Goal: Complete Application Form: Complete application form

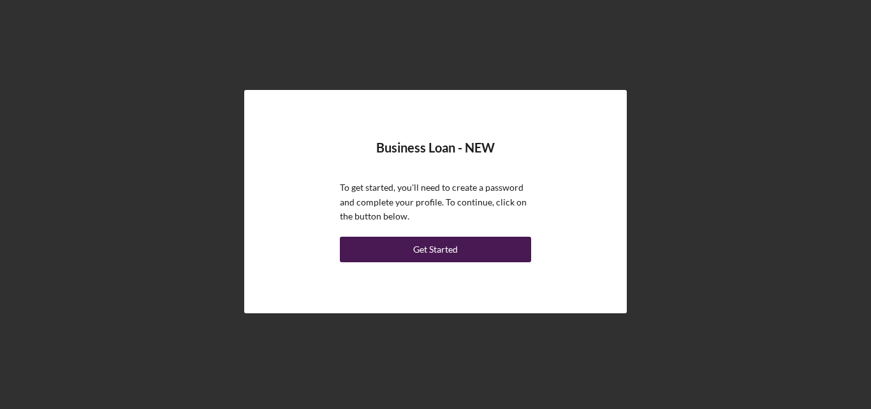
click at [485, 244] on button "Get Started" at bounding box center [435, 250] width 191 height 26
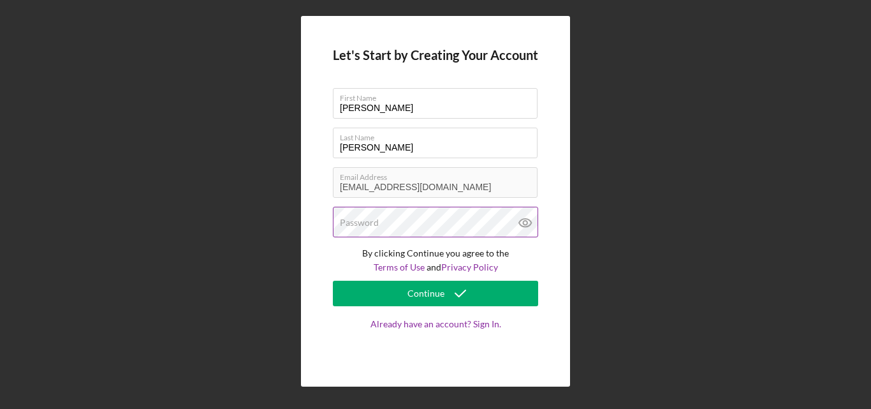
click at [428, 221] on div "Password" at bounding box center [435, 223] width 205 height 32
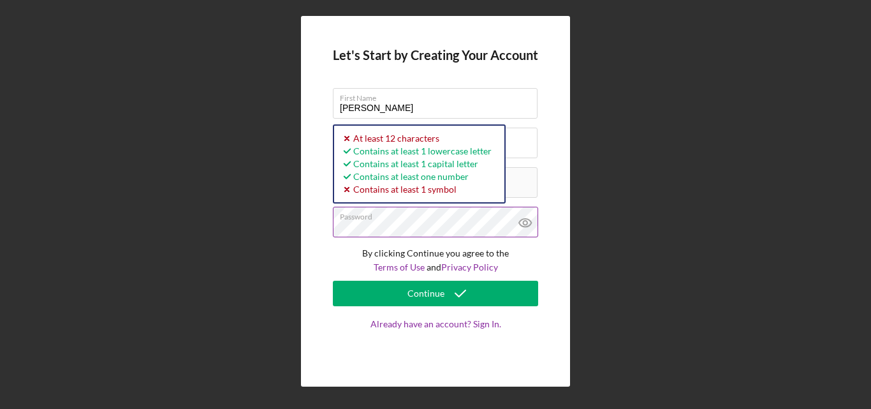
click at [526, 217] on icon at bounding box center [525, 223] width 32 height 32
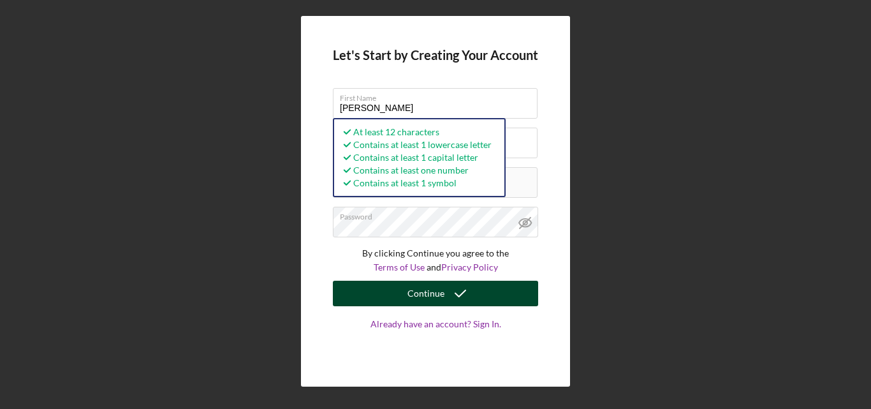
click at [448, 301] on icon "submit" at bounding box center [460, 293] width 32 height 32
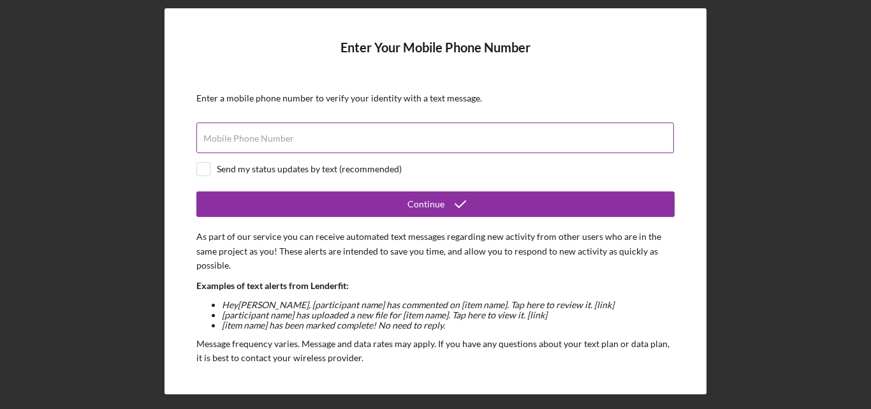
click at [249, 135] on label "Mobile Phone Number" at bounding box center [248, 138] width 91 height 10
click at [249, 135] on input "Mobile Phone Number" at bounding box center [435, 137] width 478 height 31
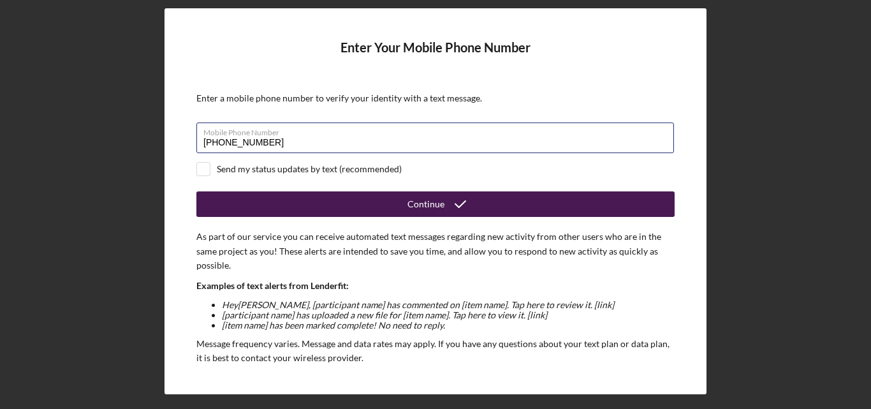
type input "[PHONE_NUMBER]"
click at [360, 201] on button "Continue" at bounding box center [435, 204] width 478 height 26
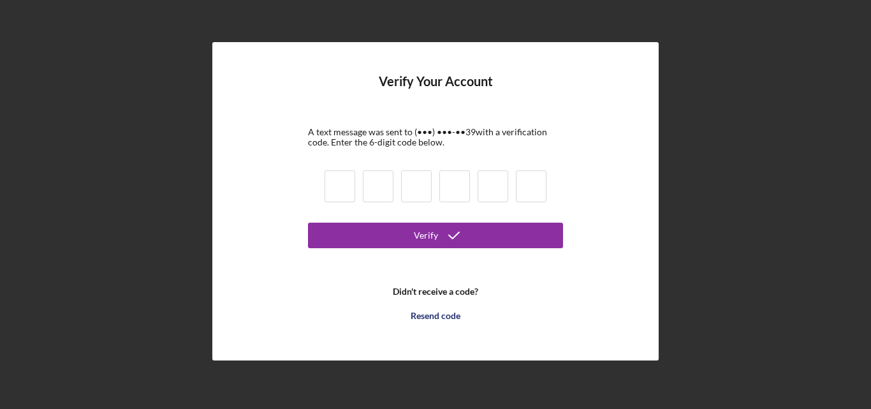
click at [348, 182] on input at bounding box center [340, 186] width 31 height 32
type input "9"
type input "7"
type input "9"
type input "3"
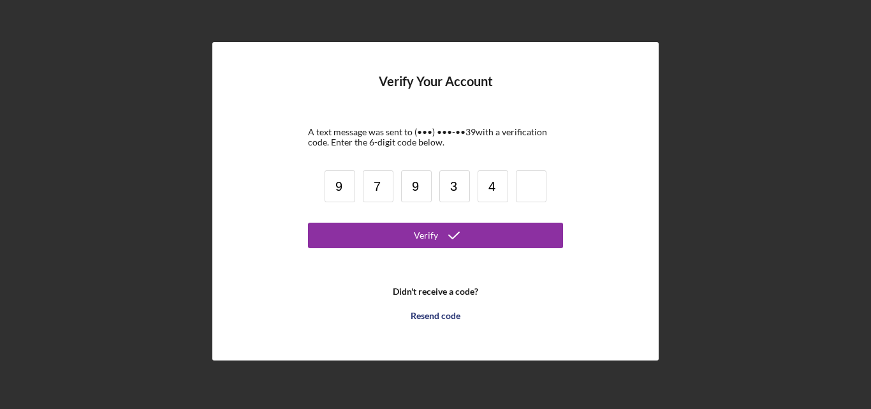
type input "4"
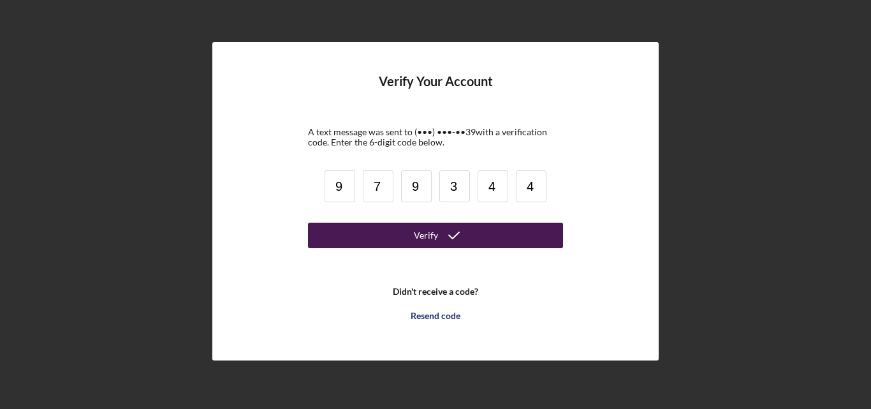
type input "4"
click at [480, 238] on button "Verify" at bounding box center [435, 236] width 255 height 26
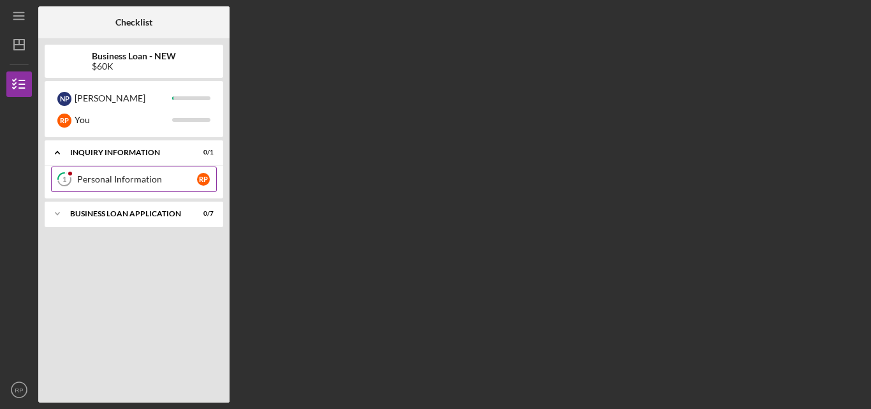
click at [160, 182] on div "Personal Information" at bounding box center [137, 179] width 120 height 10
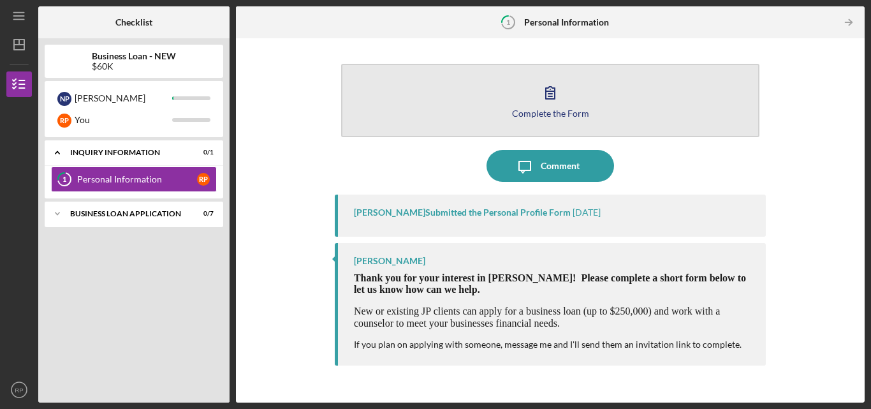
click at [573, 95] on button "Complete the Form Form" at bounding box center [550, 100] width 418 height 73
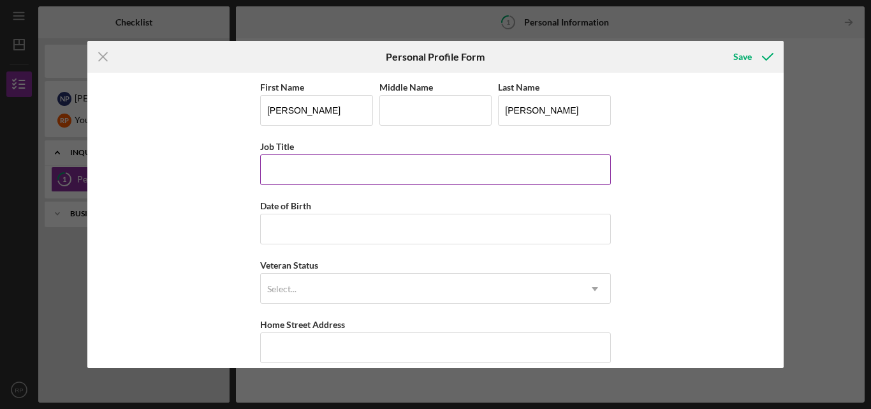
click at [327, 170] on input "Job Title" at bounding box center [435, 169] width 351 height 31
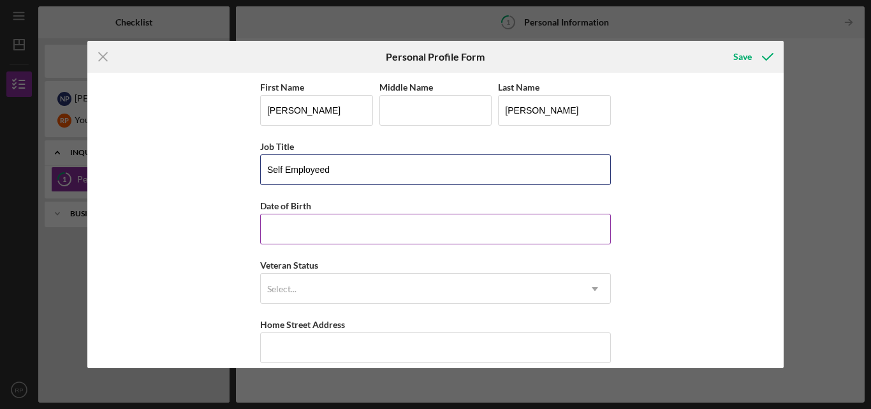
type input "Self Employeed"
click at [270, 239] on input "Date of Birth" at bounding box center [435, 229] width 351 height 31
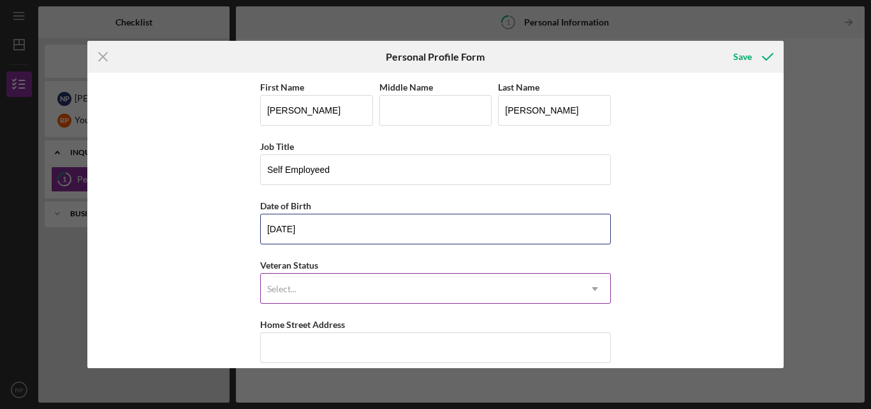
type input "[DATE]"
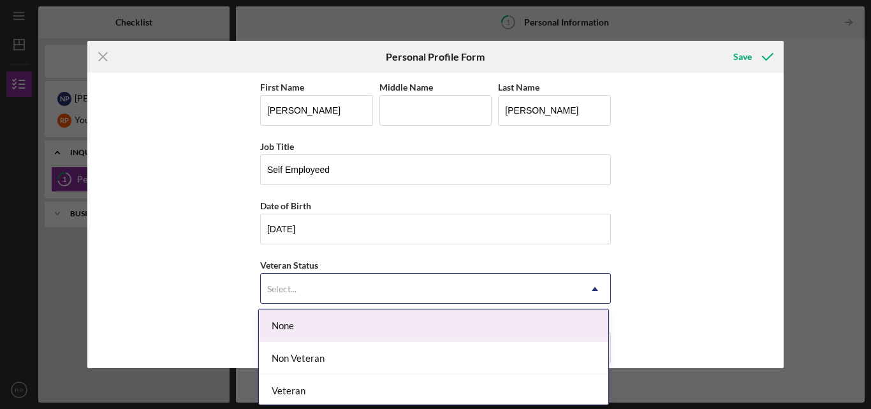
click at [333, 298] on div "Select..." at bounding box center [420, 288] width 319 height 29
click at [348, 323] on div "None" at bounding box center [433, 325] width 349 height 33
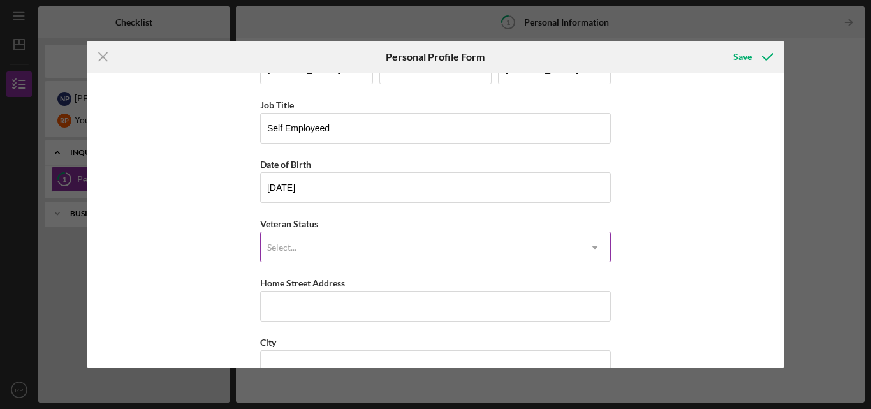
scroll to position [64, 0]
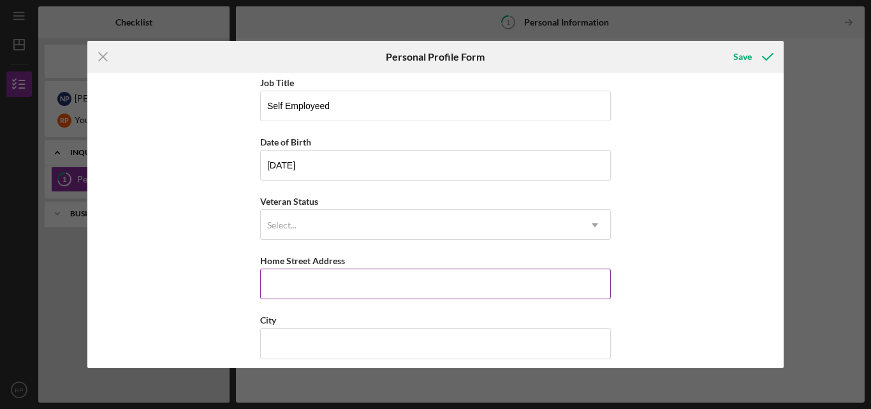
click at [348, 298] on input "Home Street Address" at bounding box center [435, 283] width 351 height 31
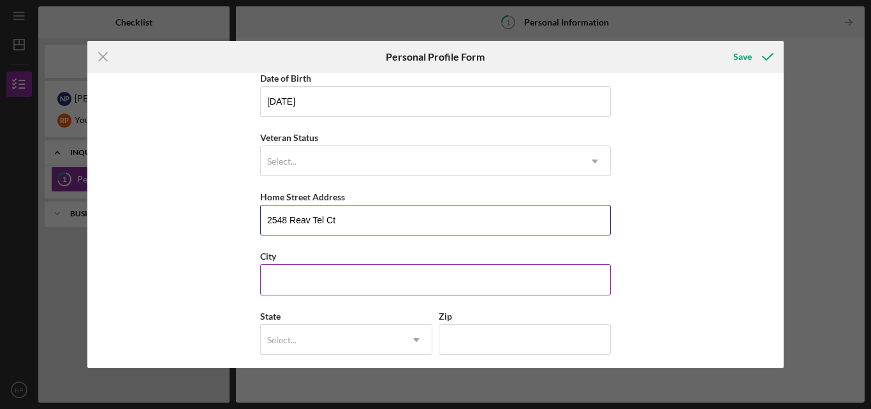
type input "2548 Reav Tel Ct"
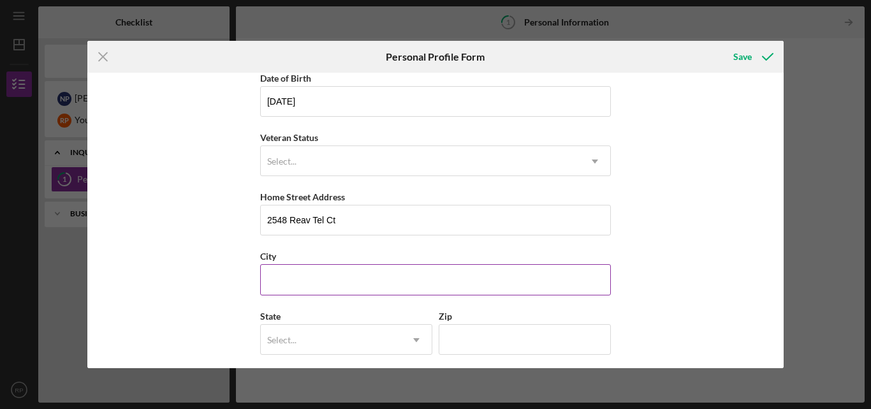
click at [325, 272] on input "City" at bounding box center [435, 279] width 351 height 31
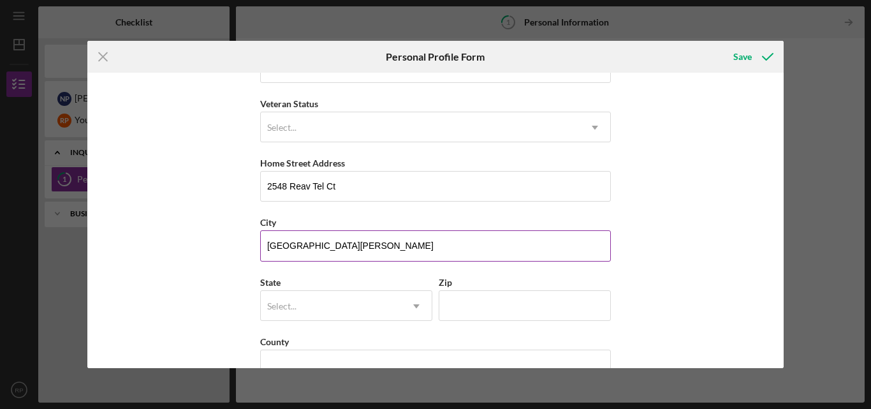
scroll to position [193, 0]
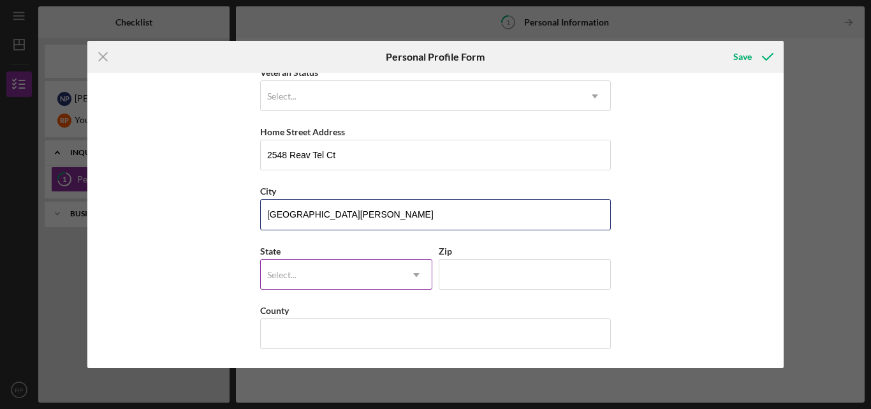
type input "[GEOGRAPHIC_DATA][PERSON_NAME]"
click at [332, 265] on div "Select..." at bounding box center [331, 274] width 140 height 29
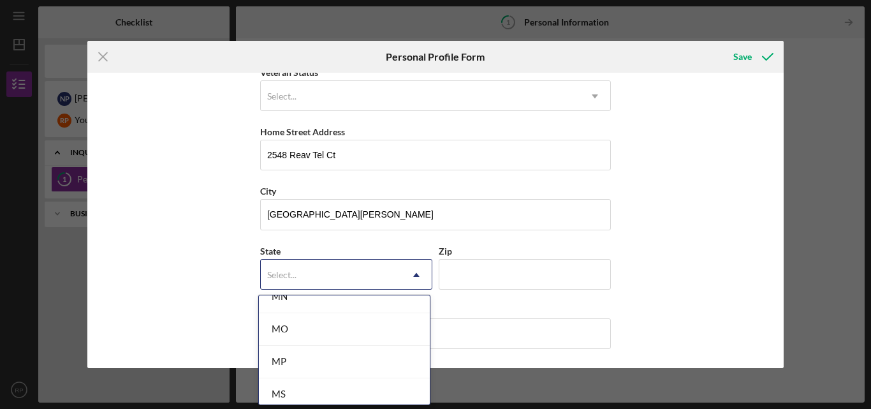
scroll to position [1148, 0]
click at [328, 313] on div "MO" at bounding box center [344, 302] width 171 height 33
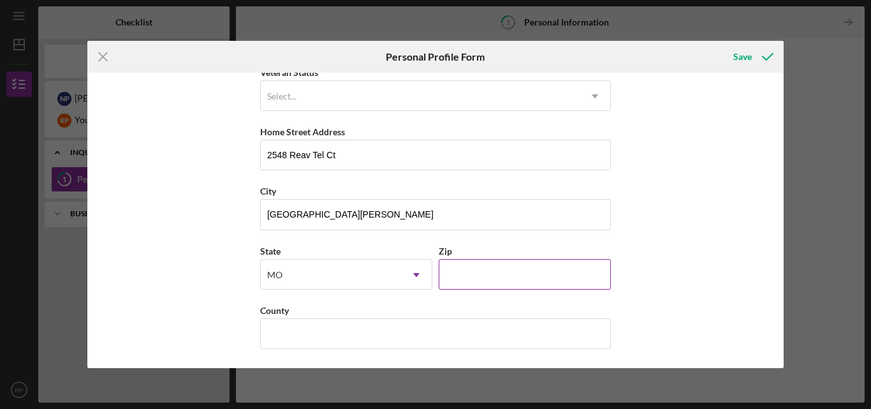
click at [452, 284] on input "Zip" at bounding box center [525, 274] width 172 height 31
type input "63125"
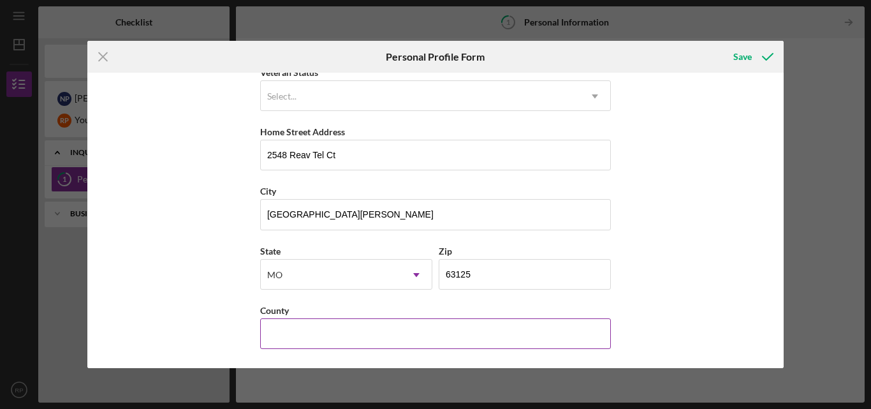
click at [425, 328] on input "County" at bounding box center [435, 333] width 351 height 31
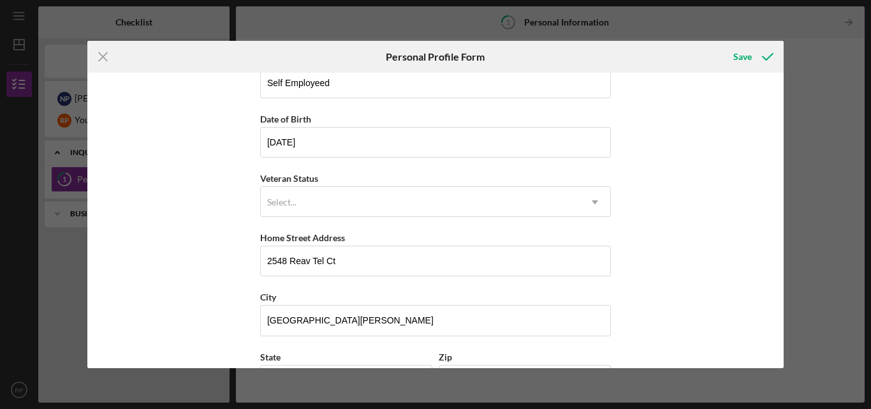
scroll to position [193, 0]
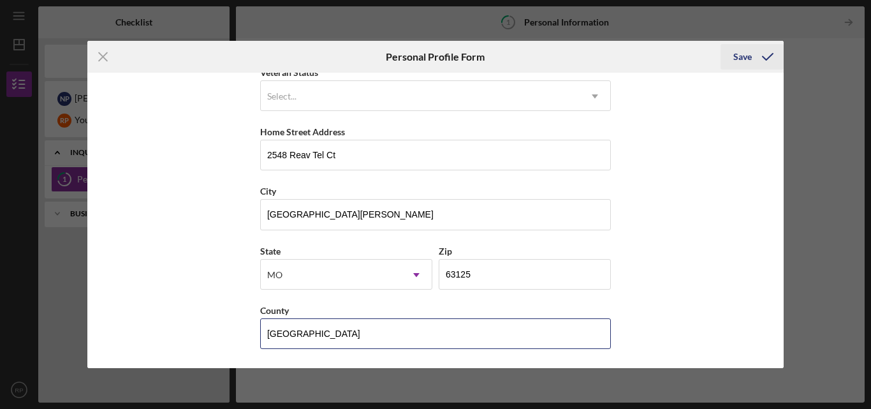
type input "[GEOGRAPHIC_DATA]"
click at [749, 50] on div "Save" at bounding box center [742, 57] width 18 height 26
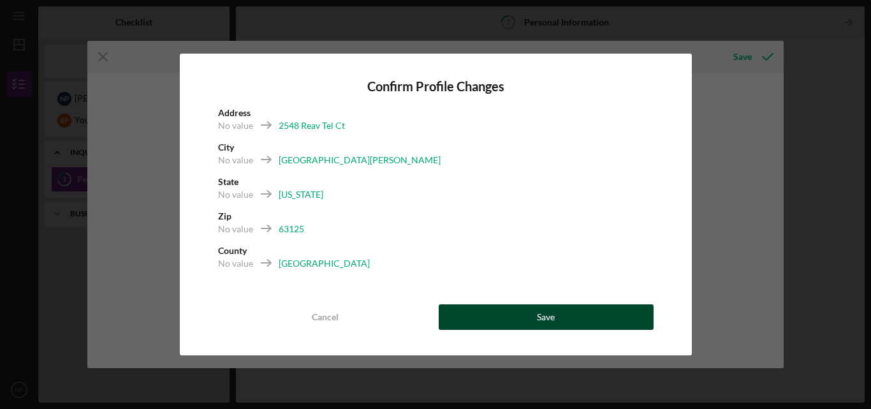
click at [509, 315] on button "Save" at bounding box center [546, 317] width 215 height 26
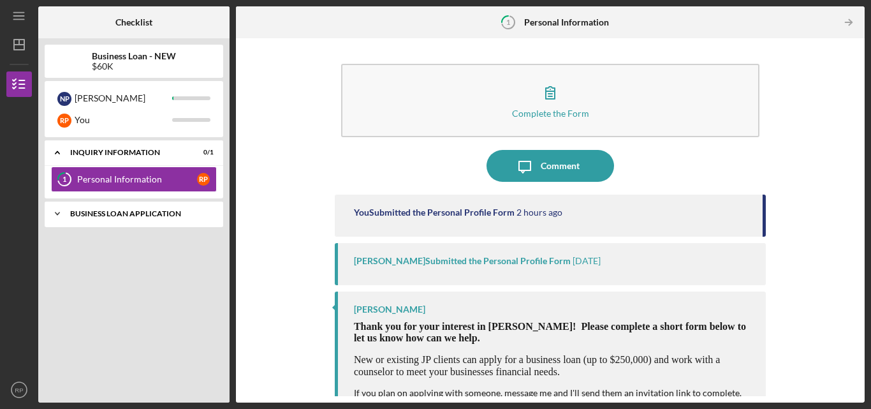
click at [156, 218] on div "Icon/Expander BUSINESS LOAN APPLICATION 0 / 7" at bounding box center [134, 214] width 179 height 26
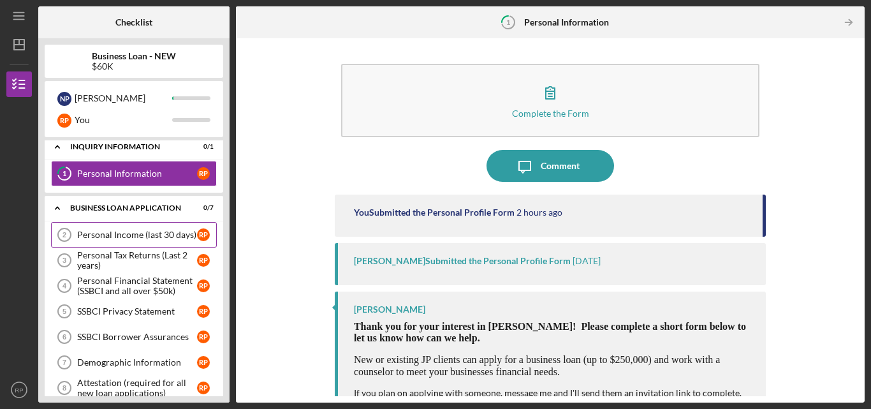
scroll to position [23, 0]
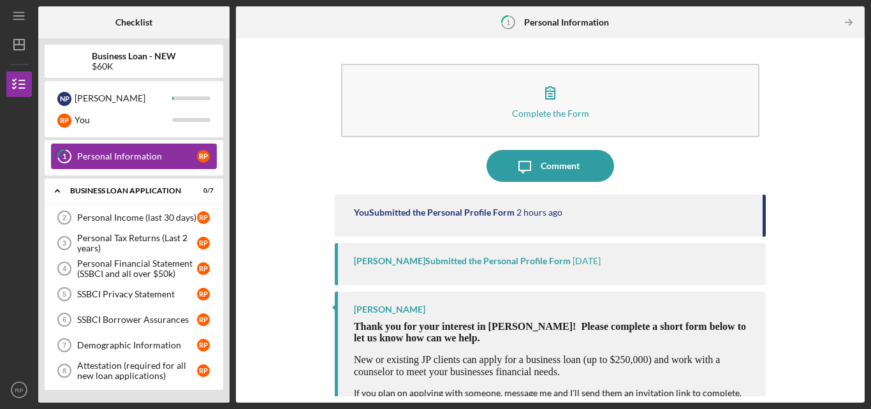
click at [152, 154] on div "Personal Information" at bounding box center [137, 156] width 120 height 10
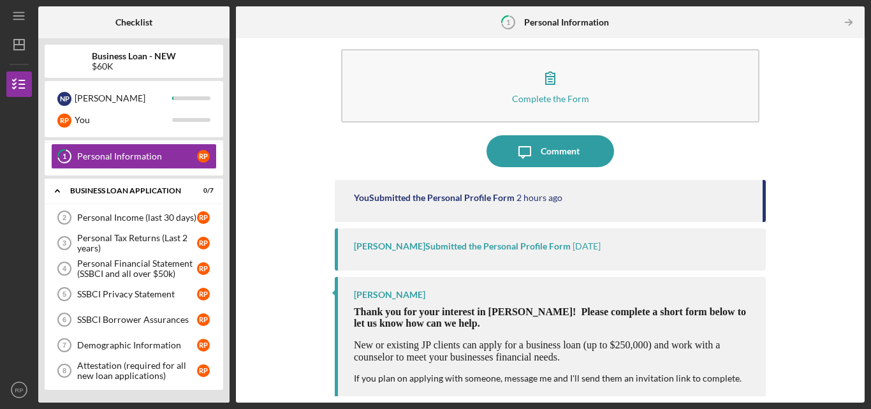
scroll to position [18, 0]
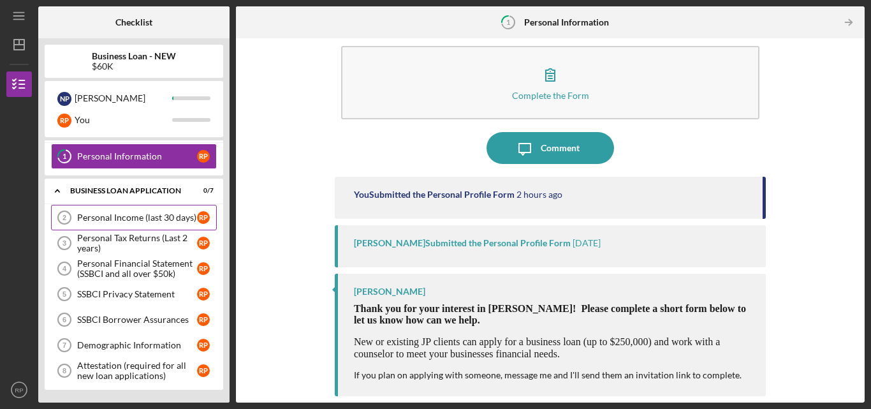
click at [159, 211] on link "Personal Income (last 30 days) 2 Personal Income (last 30 days) R P" at bounding box center [134, 218] width 166 height 26
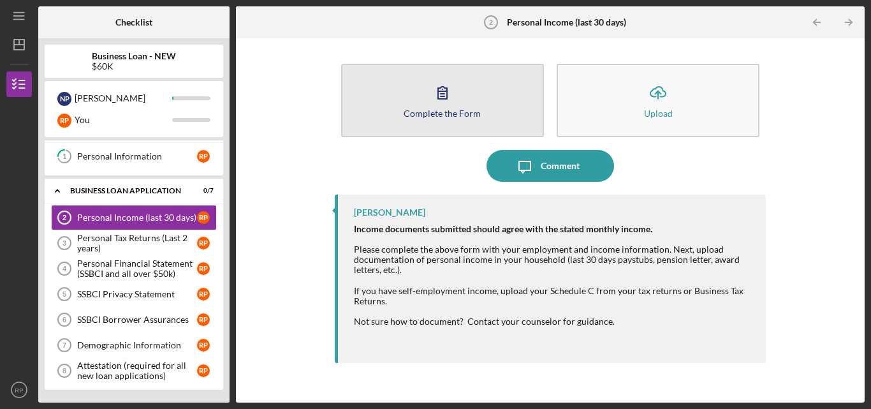
click at [445, 111] on div "Complete the Form" at bounding box center [442, 113] width 77 height 10
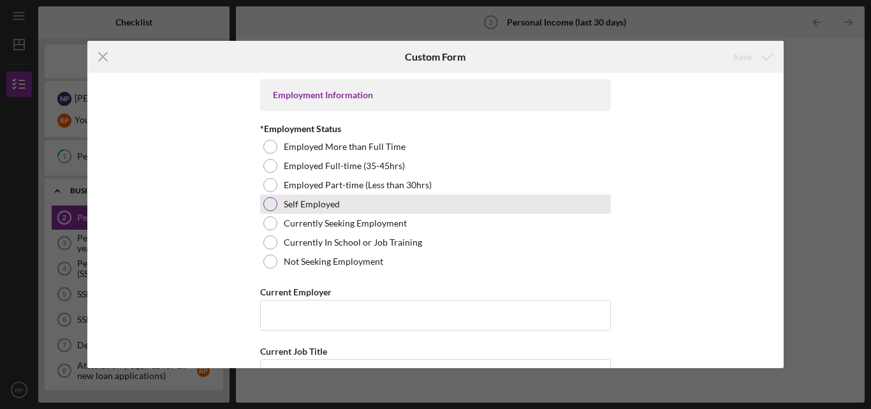
click at [362, 205] on div "Self Employed" at bounding box center [435, 203] width 351 height 19
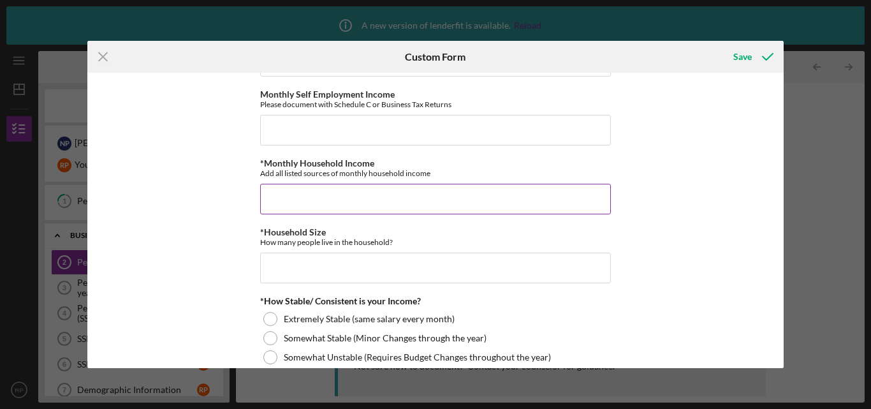
scroll to position [574, 0]
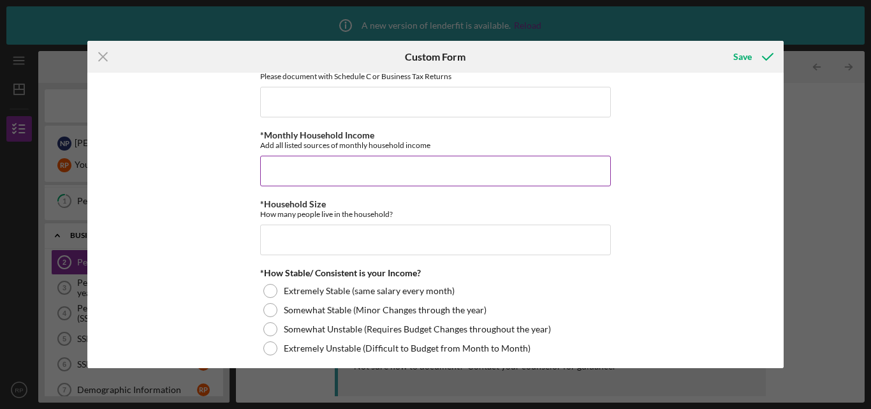
click at [348, 171] on input "*Monthly Household Income" at bounding box center [435, 171] width 351 height 31
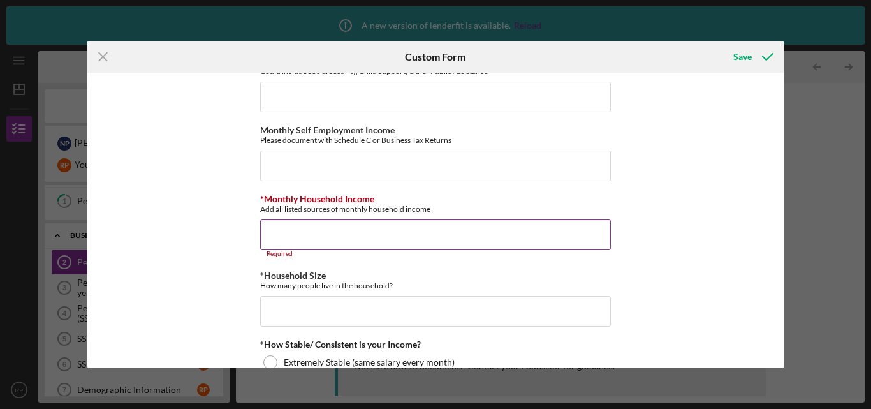
scroll to position [638, 0]
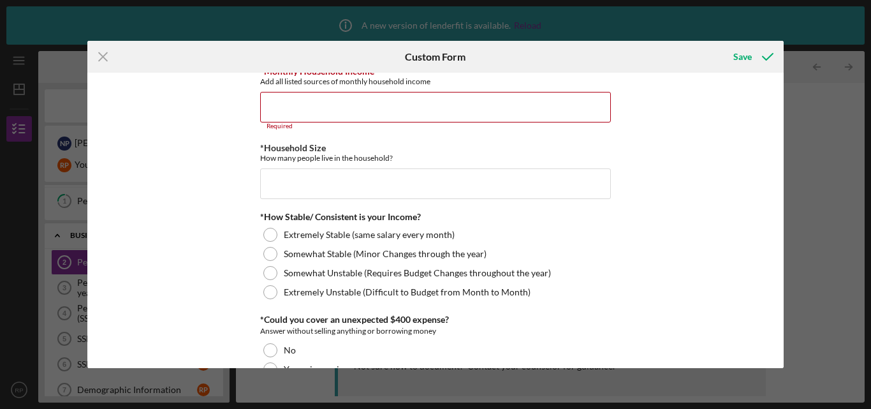
click at [638, 193] on div "Employment Information *Employment Status Employed More than Full Time Employed…" at bounding box center [435, 220] width 697 height 295
click at [472, 186] on input "*Household Size" at bounding box center [435, 183] width 351 height 31
type input "2"
click at [701, 257] on div "Employment Information *Employment Status Employed More than Full Time Employed…" at bounding box center [435, 220] width 697 height 295
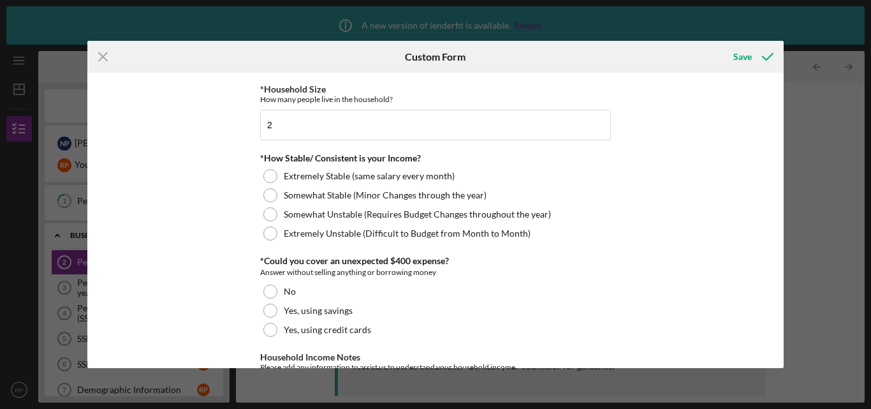
scroll to position [701, 0]
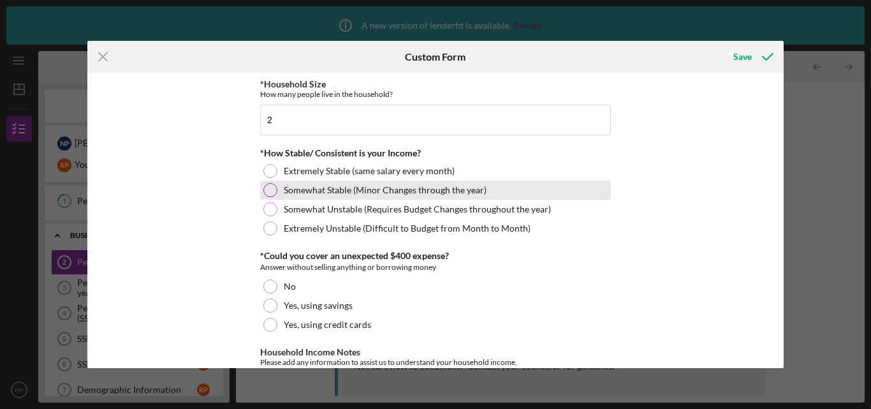
click at [388, 191] on label "Somewhat Stable (Minor Changes through the year)" at bounding box center [385, 190] width 203 height 10
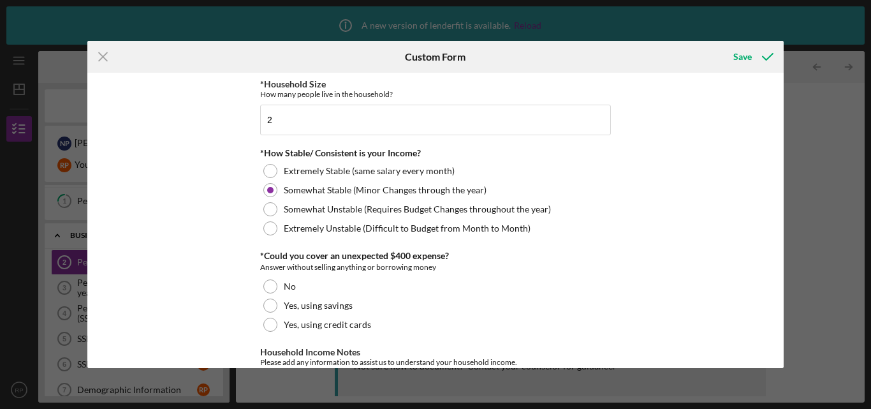
click at [515, 268] on div "Answer without selling anything or borrowing money" at bounding box center [435, 267] width 351 height 13
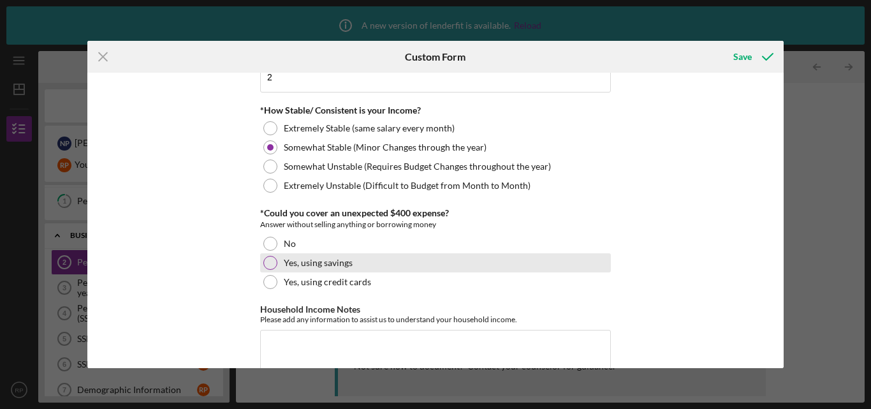
scroll to position [765, 0]
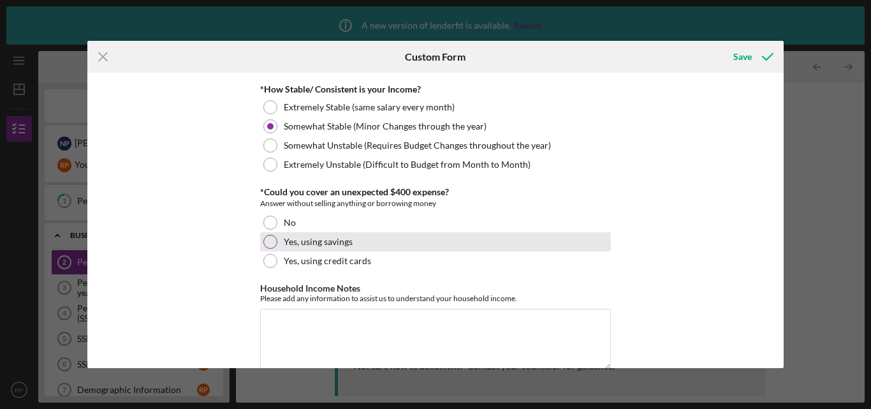
click at [372, 238] on div "Yes, using savings" at bounding box center [435, 241] width 351 height 19
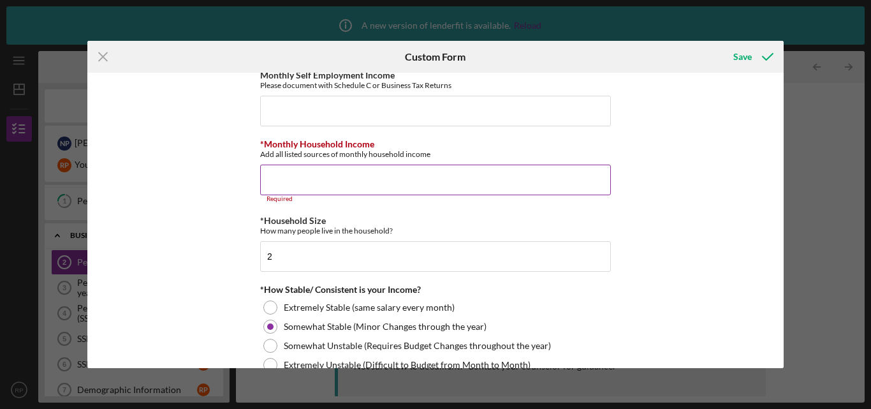
scroll to position [534, 0]
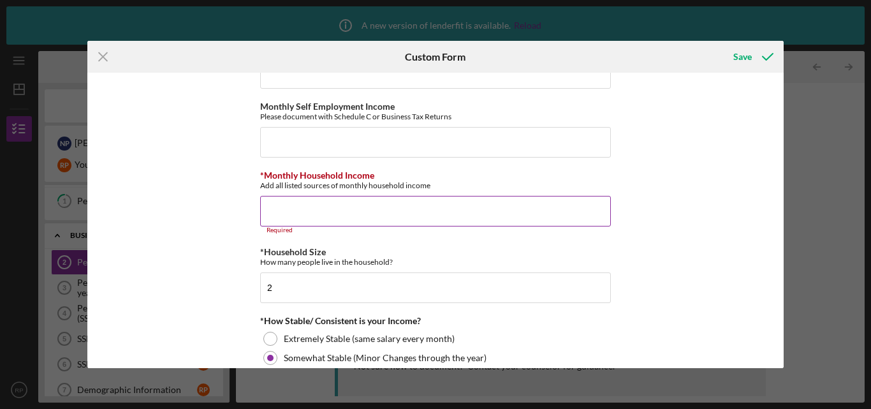
click at [363, 206] on input "*Monthly Household Income" at bounding box center [435, 211] width 351 height 31
click at [359, 205] on input "*Monthly Household Income" at bounding box center [435, 211] width 351 height 31
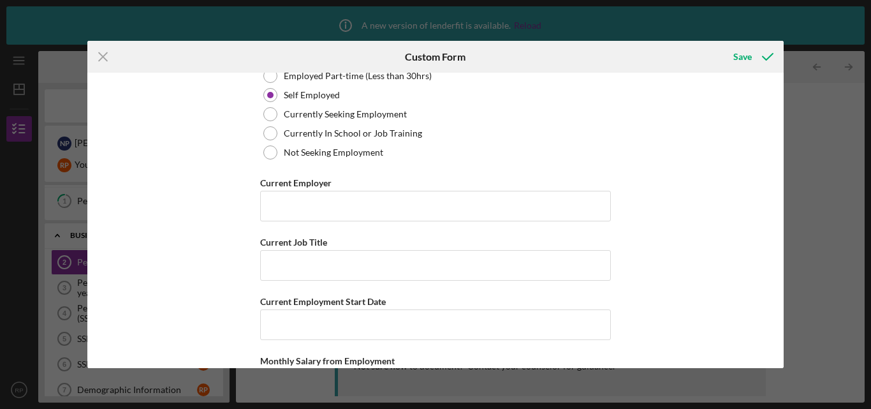
scroll to position [0, 0]
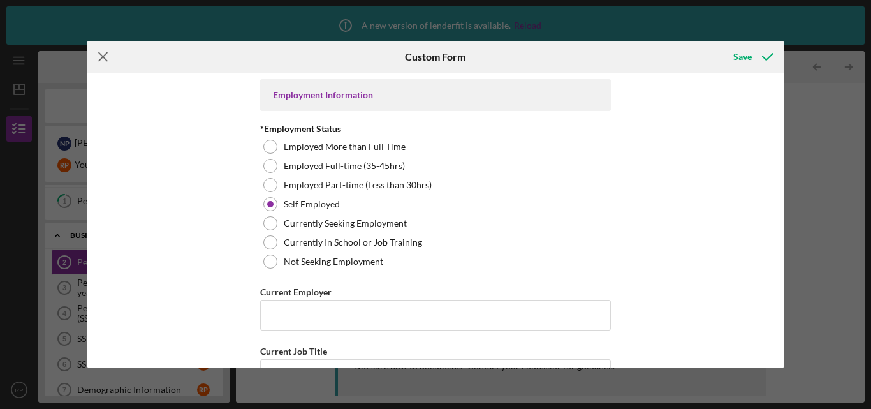
click at [93, 53] on div "Icon/Menu Close Custom Form Save Employment Information *Employment Status Empl…" at bounding box center [435, 204] width 871 height 409
click at [101, 54] on icon "Icon/Menu Close" at bounding box center [103, 57] width 32 height 32
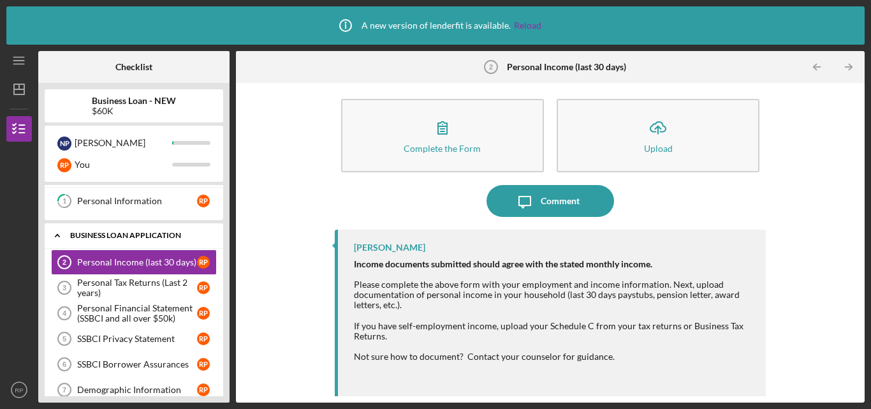
scroll to position [11, 0]
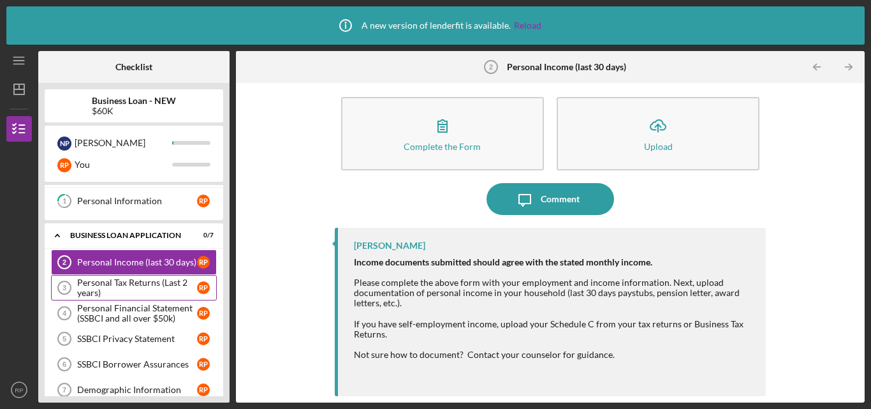
click at [157, 281] on div "Personal Tax Returns (Last 2 years)" at bounding box center [137, 287] width 120 height 20
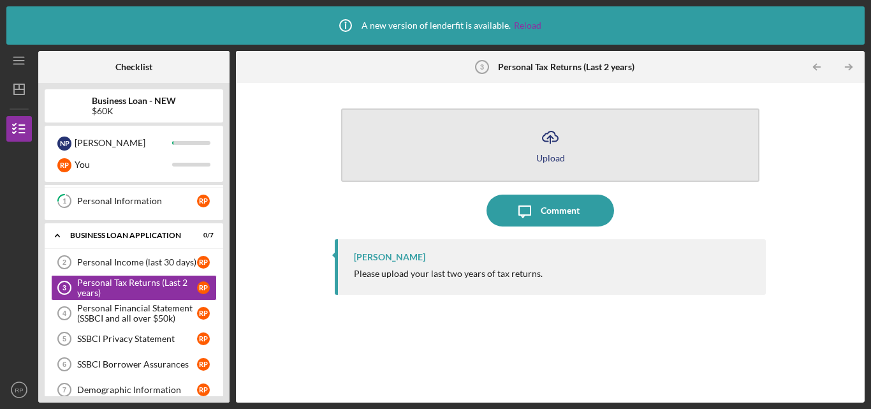
click at [525, 147] on button "Icon/Upload Upload" at bounding box center [550, 144] width 418 height 73
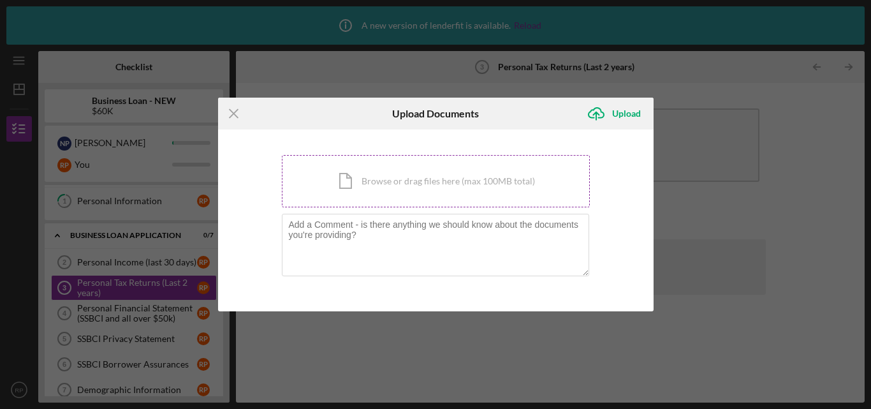
click at [430, 189] on div "Icon/Document Browse or drag files here (max 100MB total) Tap to choose files o…" at bounding box center [436, 181] width 308 height 52
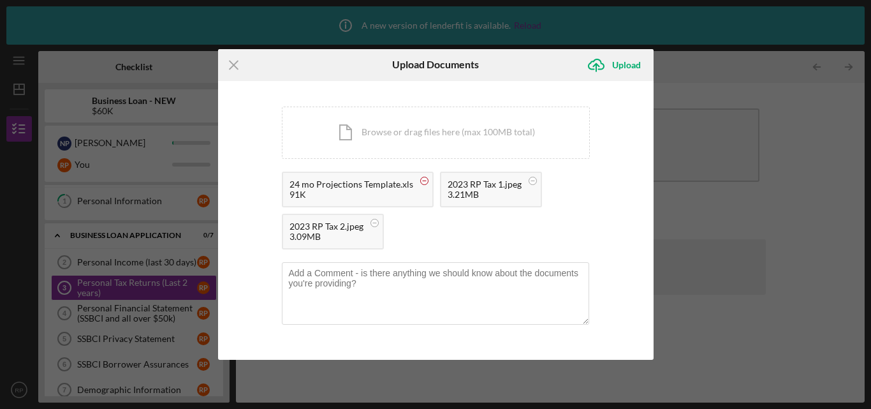
click at [420, 179] on circle at bounding box center [424, 181] width 8 height 8
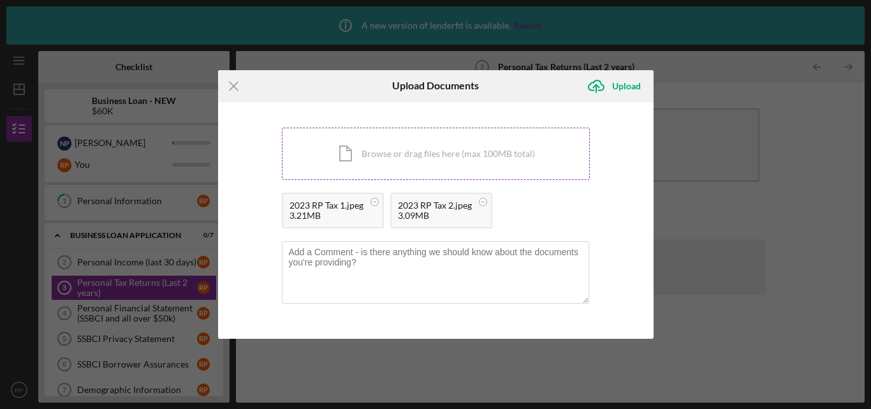
click at [451, 141] on div "Icon/Document Browse or drag files here (max 100MB total) Tap to choose files o…" at bounding box center [436, 154] width 308 height 52
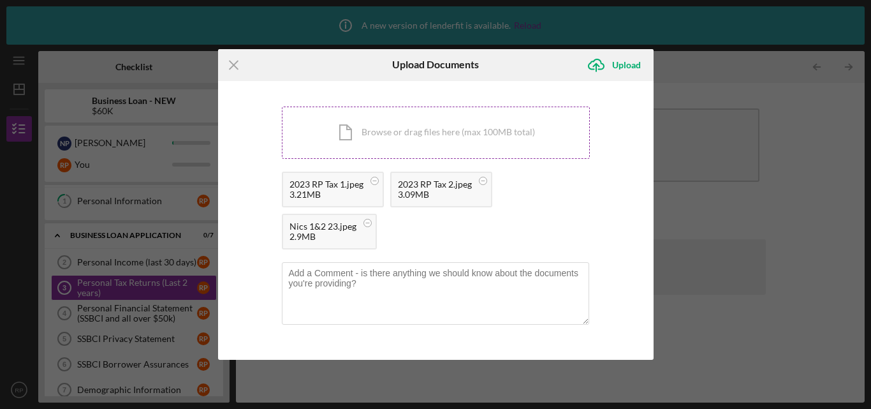
click at [452, 124] on div "Icon/Document Browse or drag files here (max 100MB total) Tap to choose files o…" at bounding box center [436, 132] width 308 height 52
click at [511, 136] on div "Icon/Document Browse or drag files here (max 100MB total) Tap to choose files o…" at bounding box center [436, 132] width 308 height 52
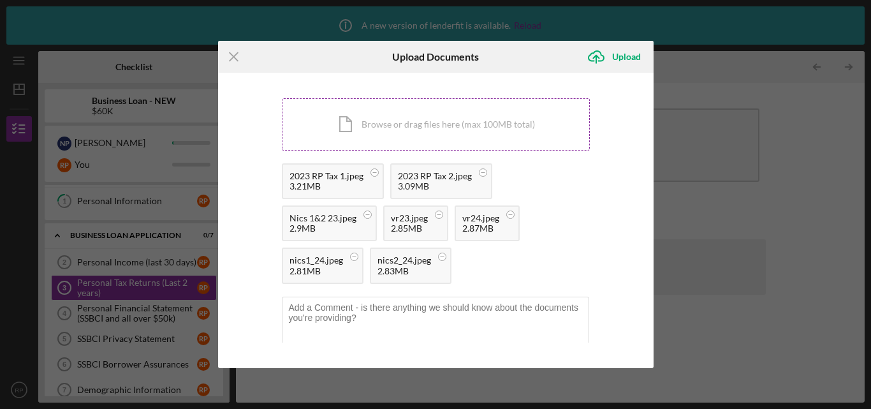
click at [472, 132] on div "Icon/Document Browse or drag files here (max 100MB total) Tap to choose files o…" at bounding box center [436, 124] width 308 height 52
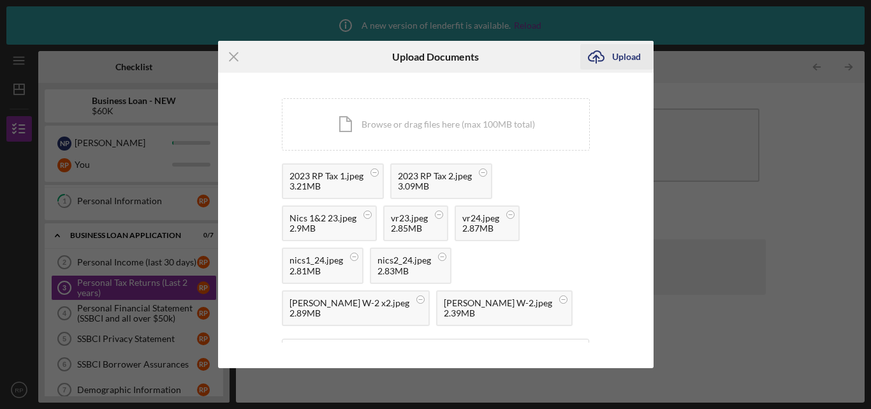
click at [629, 53] on div "Upload" at bounding box center [626, 57] width 29 height 26
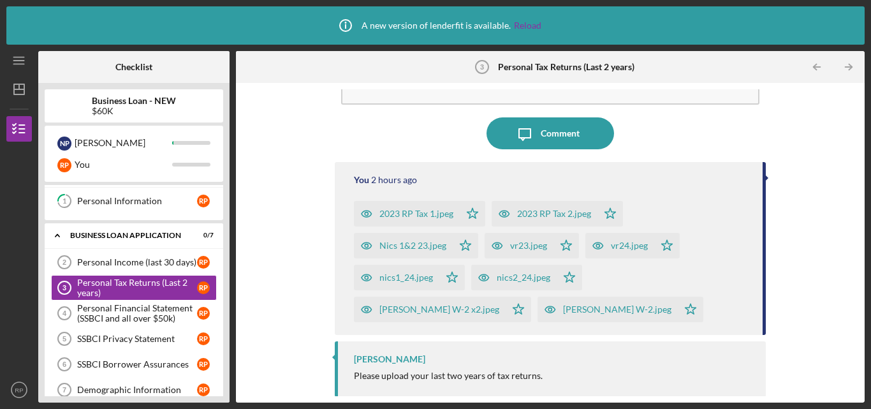
scroll to position [78, 0]
click at [144, 316] on div "Personal Financial Statement (SSBCI and all over $50k)" at bounding box center [137, 313] width 120 height 20
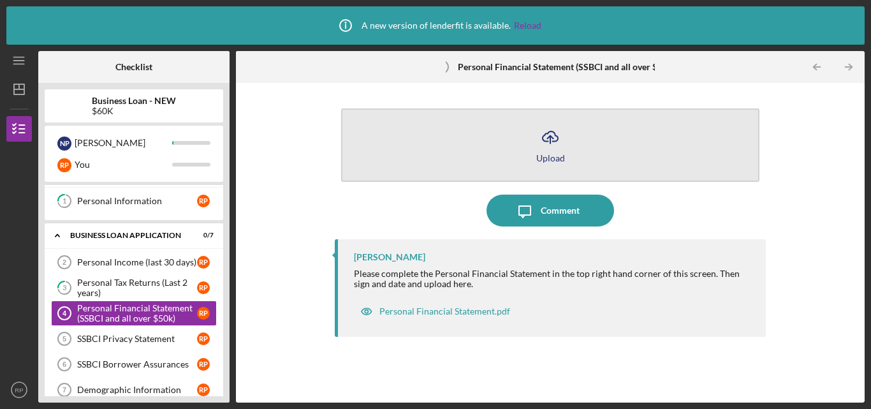
click at [559, 149] on icon "Icon/Upload" at bounding box center [550, 137] width 32 height 32
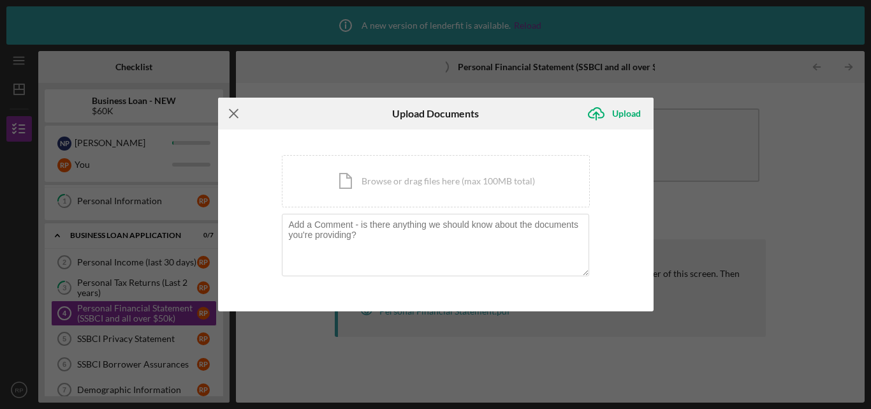
click at [224, 110] on icon "Icon/Menu Close" at bounding box center [234, 114] width 32 height 32
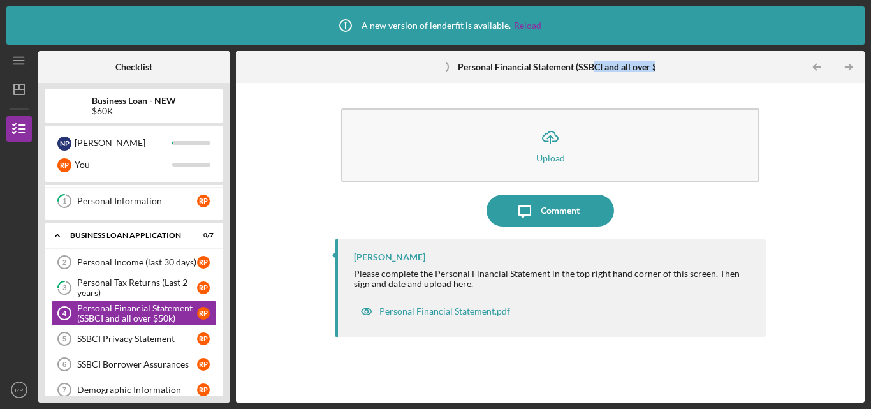
drag, startPoint x: 595, startPoint y: 69, endPoint x: 657, endPoint y: 69, distance: 61.9
click at [657, 69] on div "Personal Financial Statement (SSBCI and all over $50k) 4 Personal Financial Sta…" at bounding box center [550, 67] width 629 height 32
click at [657, 69] on div "Icon/Table Pagination Arrow Icon/Table Pagination Arrow" at bounding box center [760, 67] width 210 height 32
click at [642, 60] on div "Personal Financial Statement (SSBCI and all over $50k) 4 Personal Financial Sta…" at bounding box center [550, 67] width 249 height 32
click at [474, 313] on div "Personal Financial Statement.pdf" at bounding box center [444, 311] width 131 height 10
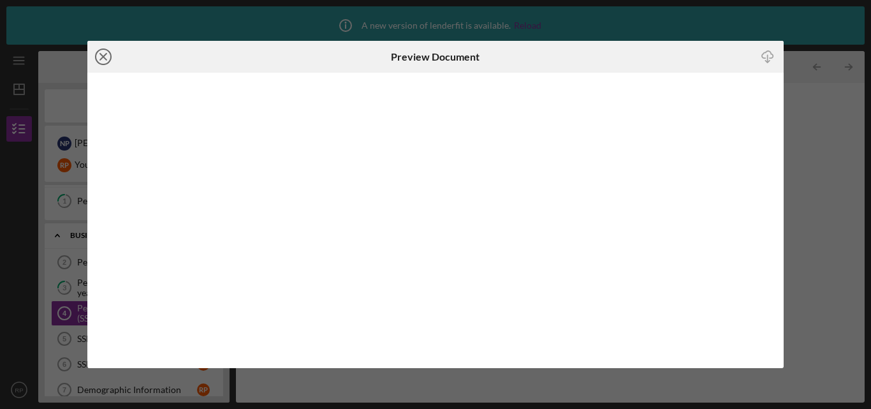
click at [95, 53] on icon "Icon/Close" at bounding box center [103, 57] width 32 height 32
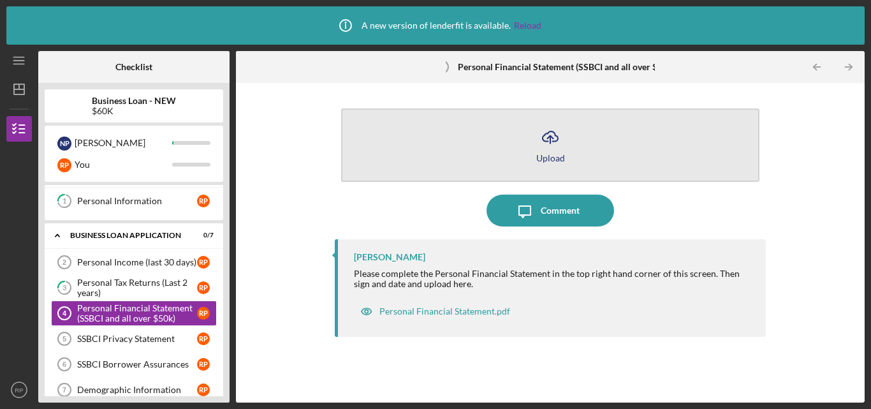
click at [583, 133] on button "Icon/Upload Upload" at bounding box center [550, 144] width 418 height 73
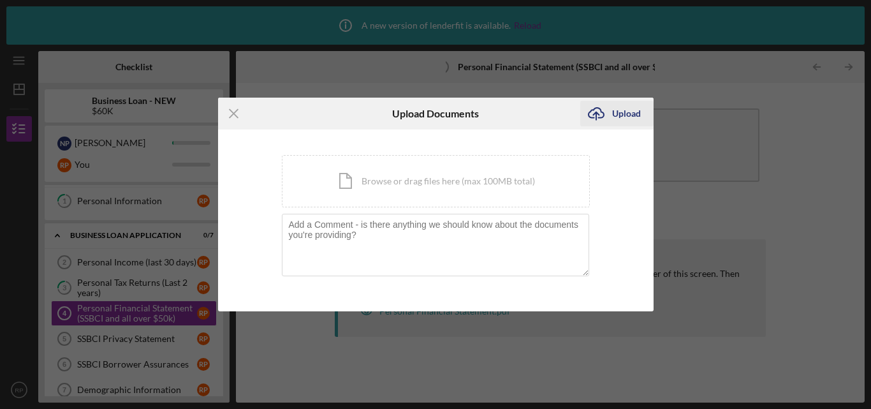
click at [604, 109] on icon "Icon/Upload" at bounding box center [596, 114] width 32 height 32
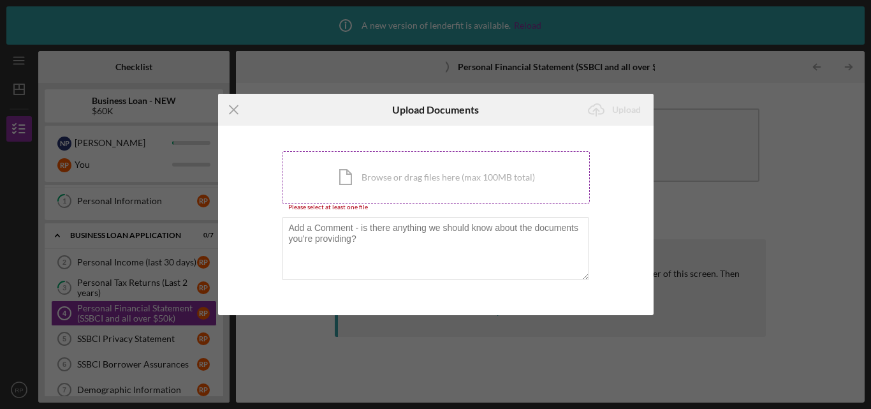
click at [394, 181] on div "Icon/Document Browse or drag files here (max 100MB total) Tap to choose files o…" at bounding box center [436, 177] width 308 height 52
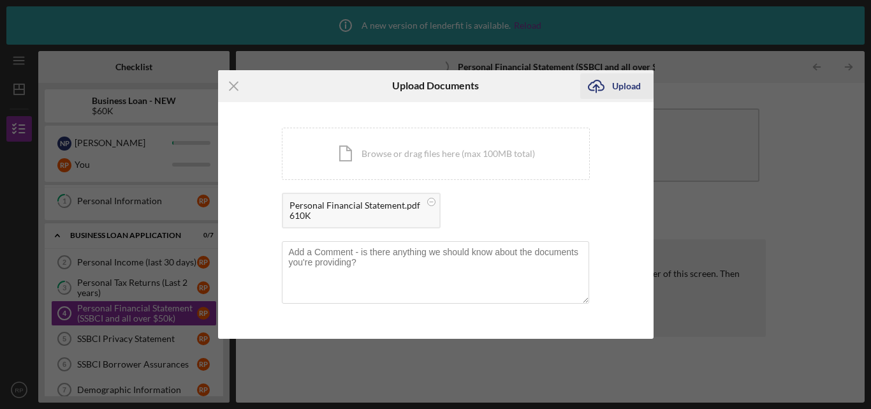
click at [627, 85] on div "Upload" at bounding box center [626, 86] width 29 height 26
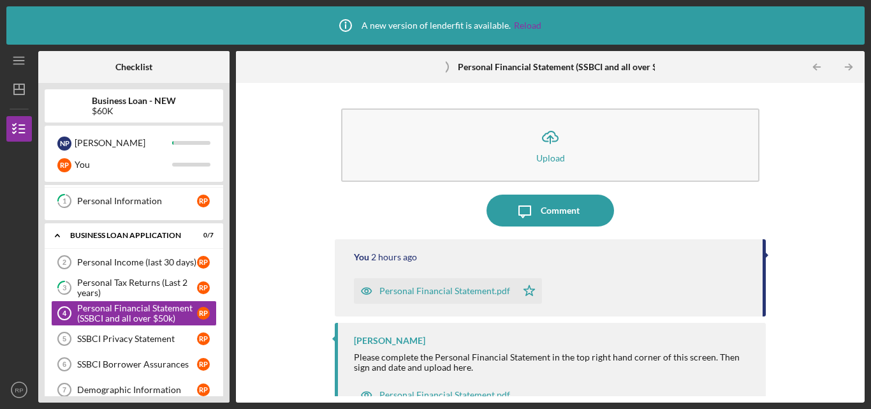
click at [465, 288] on div "Personal Financial Statement.pdf" at bounding box center [444, 291] width 131 height 10
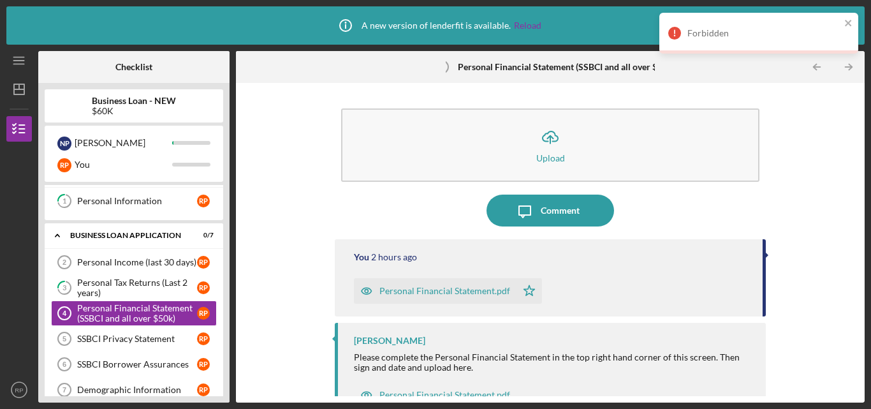
click at [738, 30] on div "Forbidden" at bounding box center [763, 33] width 153 height 10
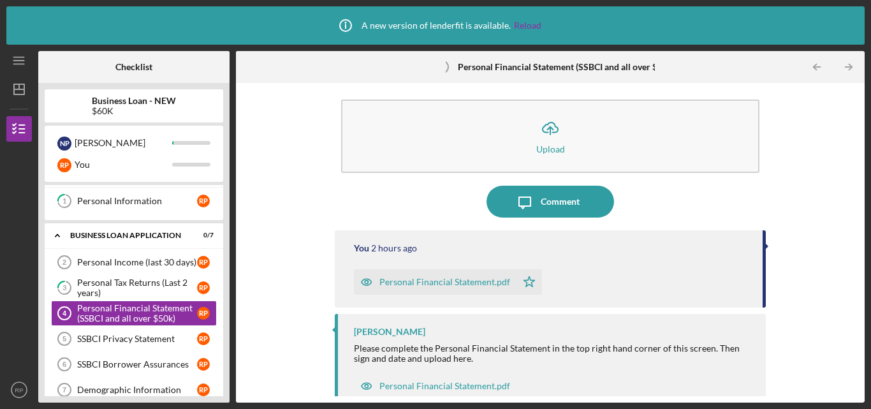
scroll to position [24, 0]
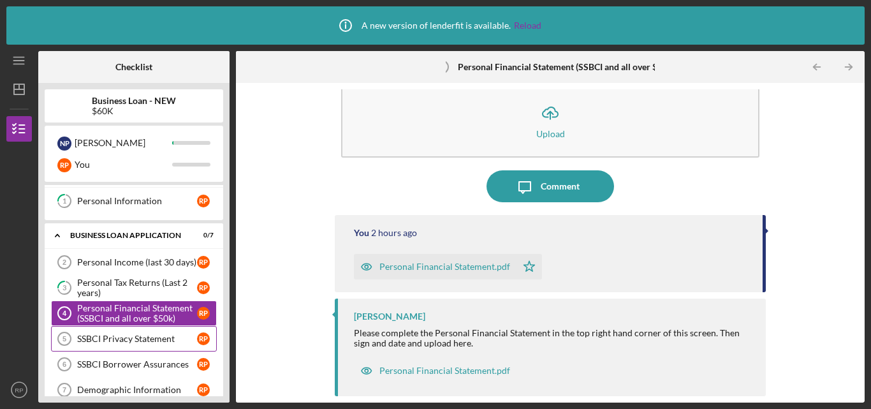
click at [93, 337] on div "SSBCI Privacy Statement" at bounding box center [137, 338] width 120 height 10
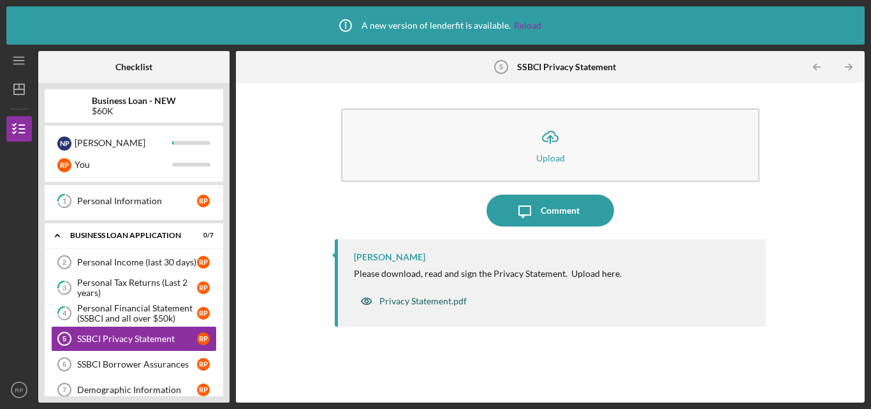
click at [453, 302] on div "Privacy Statement.pdf" at bounding box center [422, 301] width 87 height 10
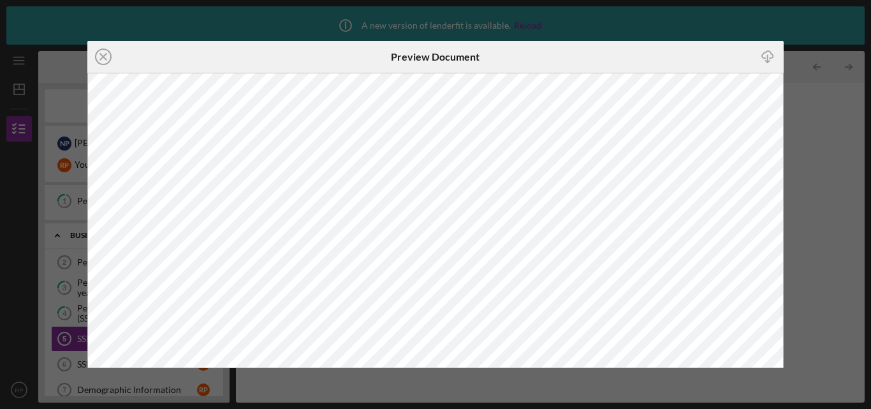
drag, startPoint x: 819, startPoint y: 132, endPoint x: 617, endPoint y: 145, distance: 202.6
click at [811, 129] on div "Icon/Close Preview Document Icon/Download" at bounding box center [435, 204] width 871 height 409
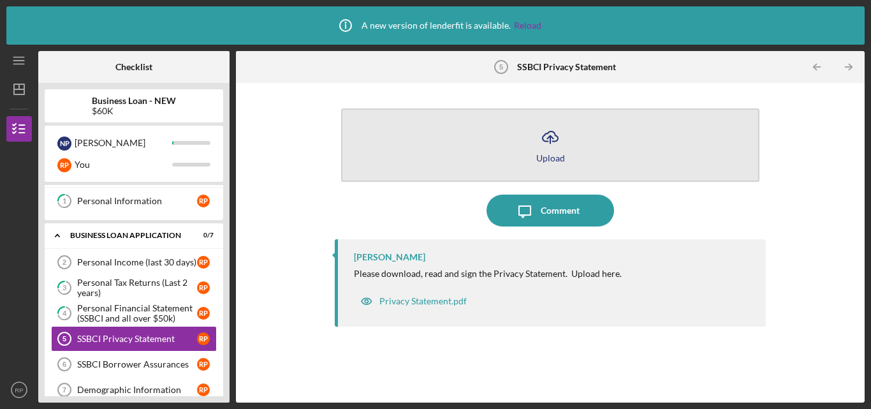
click at [462, 144] on button "Icon/Upload Upload" at bounding box center [550, 144] width 418 height 73
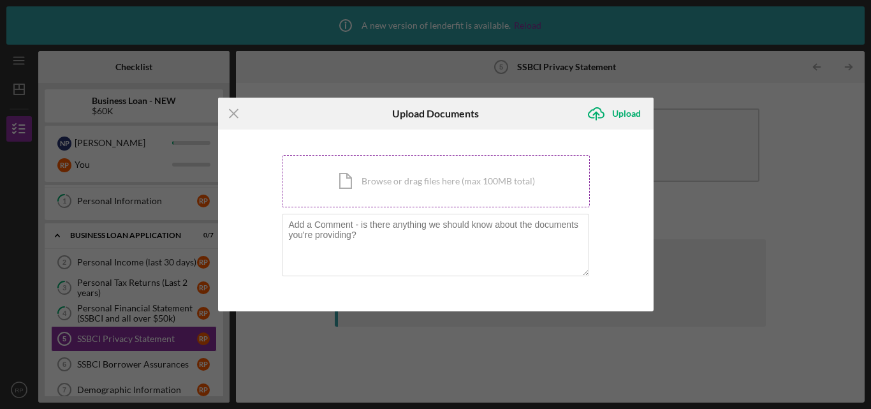
click at [451, 187] on div "Icon/Document Browse or drag files here (max 100MB total) Tap to choose files o…" at bounding box center [436, 181] width 308 height 52
click at [542, 177] on div "Icon/Document Browse or drag files here (max 100MB total) Tap to choose files o…" at bounding box center [436, 181] width 308 height 52
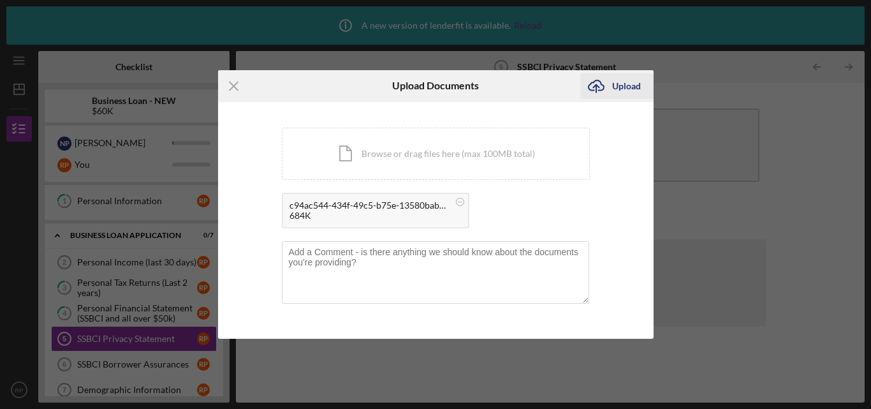
click at [610, 86] on icon "Icon/Upload" at bounding box center [596, 86] width 32 height 32
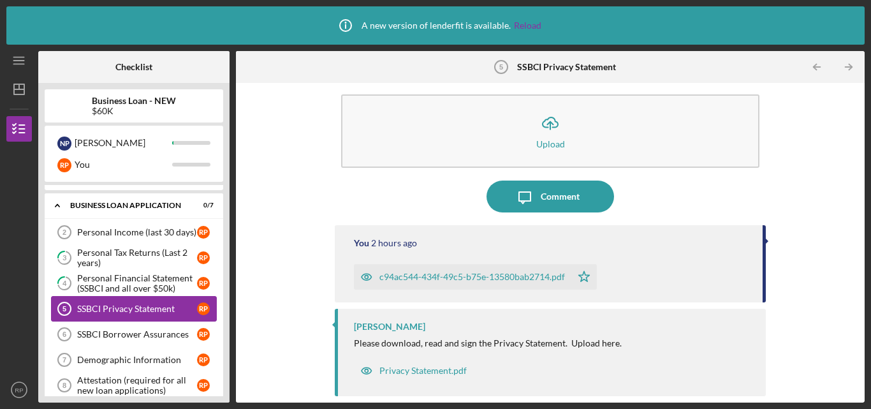
scroll to position [68, 0]
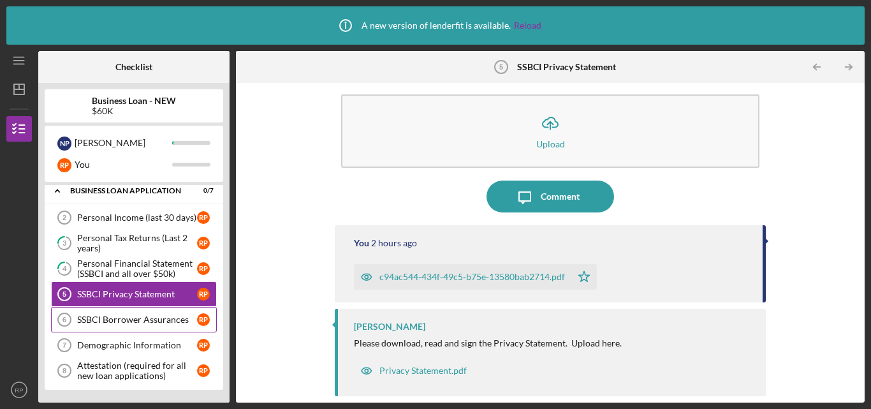
click at [149, 322] on div "SSBCI Borrower Assurances" at bounding box center [137, 319] width 120 height 10
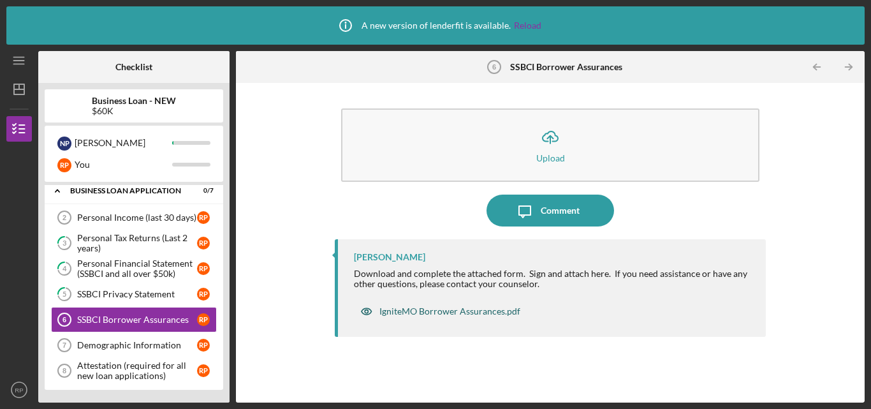
click at [451, 314] on div "IgniteMO Borrower Assurances.pdf" at bounding box center [449, 311] width 141 height 10
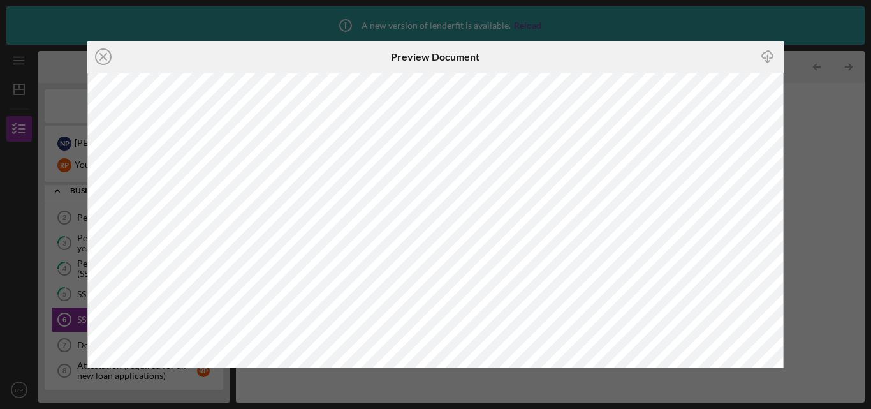
click at [835, 171] on div "Icon/Close Preview Document Icon/Download" at bounding box center [435, 204] width 871 height 409
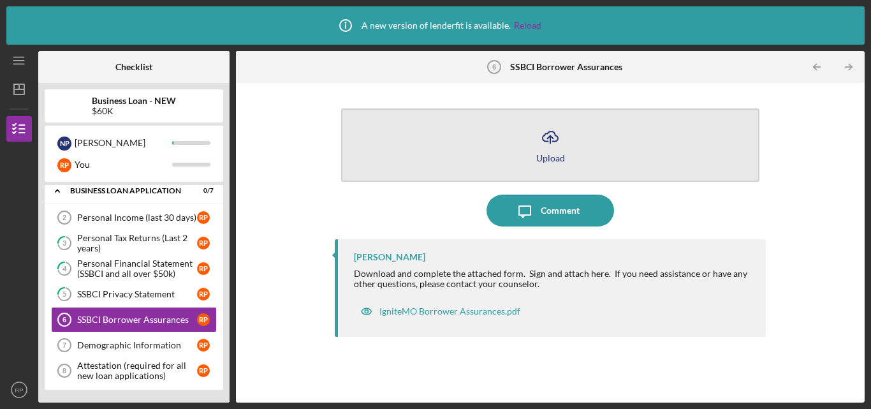
click at [596, 152] on button "Icon/Upload Upload" at bounding box center [550, 144] width 418 height 73
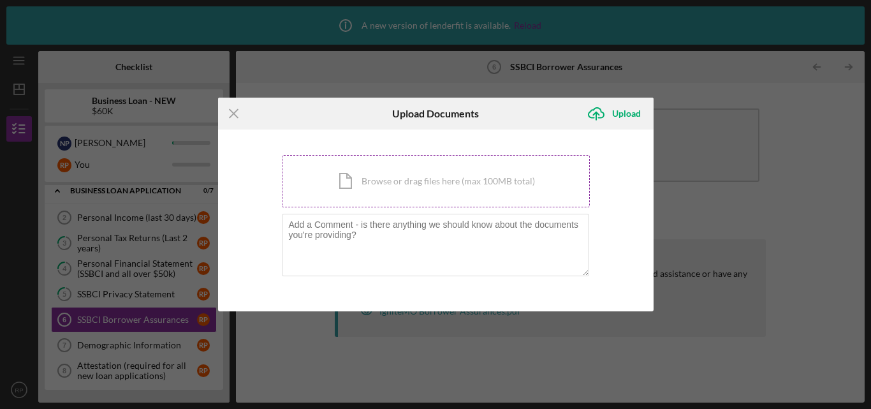
click at [342, 186] on div "Icon/Document Browse or drag files here (max 100MB total) Tap to choose files o…" at bounding box center [436, 181] width 308 height 52
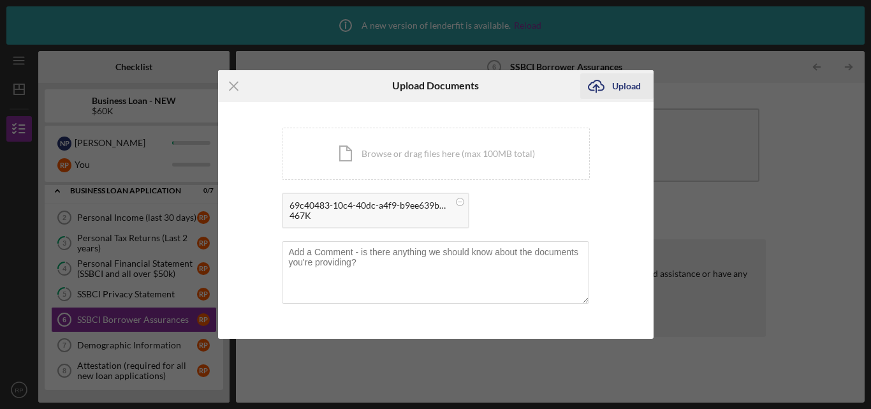
click at [612, 89] on div "Upload" at bounding box center [626, 86] width 29 height 26
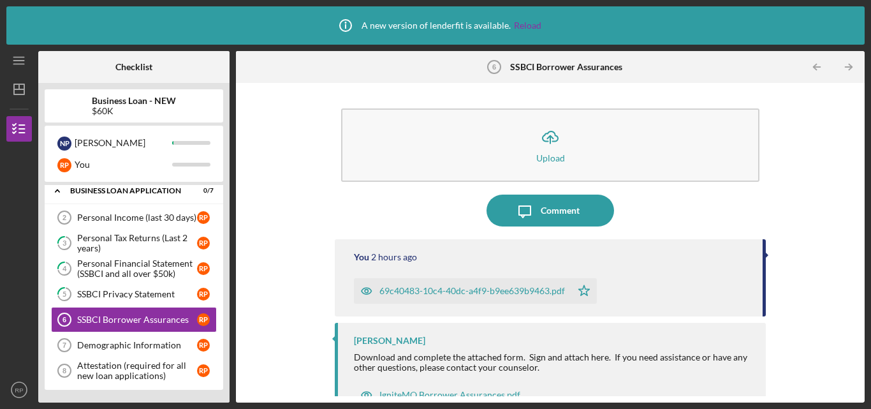
scroll to position [24, 0]
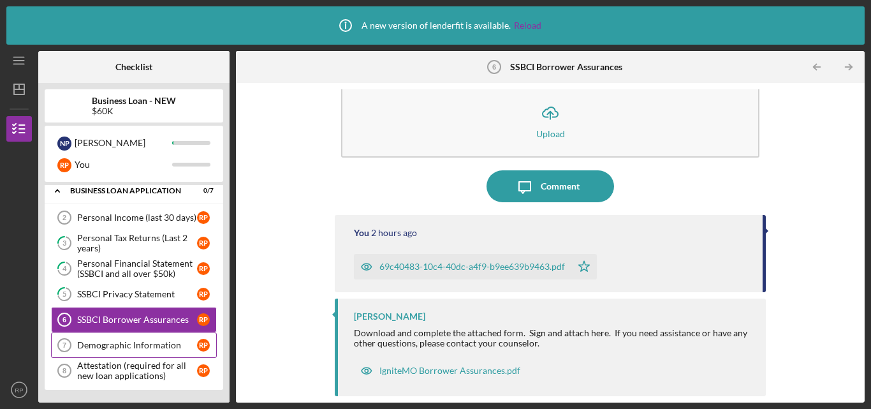
click at [147, 348] on div "Demographic Information" at bounding box center [137, 345] width 120 height 10
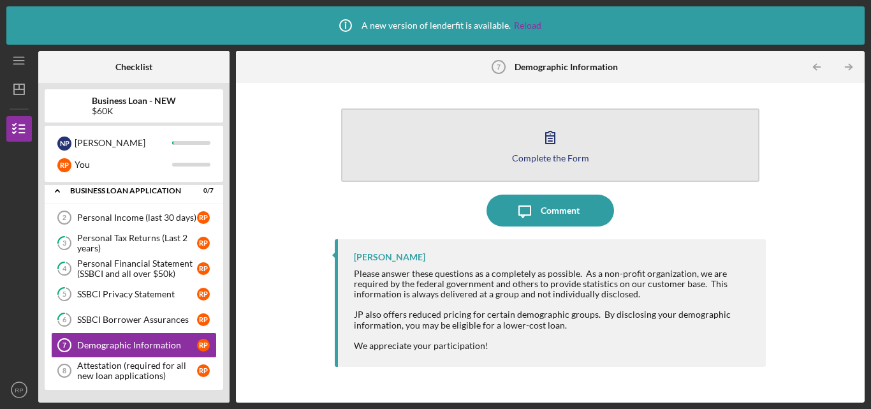
click at [531, 156] on div "Complete the Form" at bounding box center [550, 158] width 77 height 10
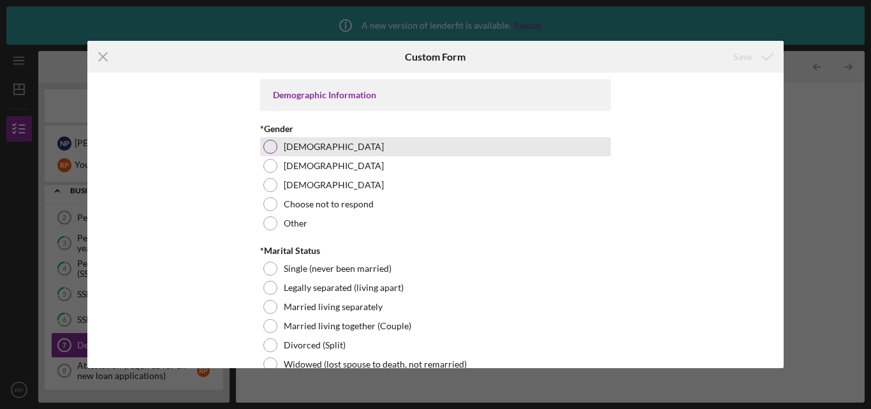
click at [318, 142] on div "[DEMOGRAPHIC_DATA]" at bounding box center [435, 146] width 351 height 19
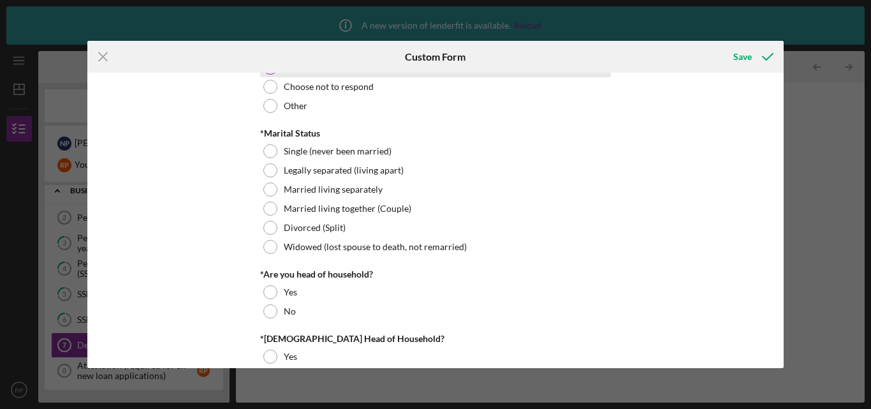
scroll to position [128, 0]
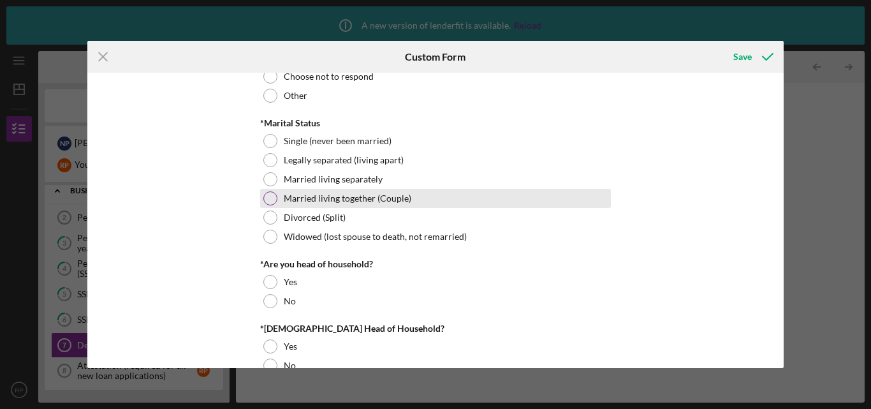
click at [305, 192] on div "Married living together (Couple)" at bounding box center [435, 198] width 351 height 19
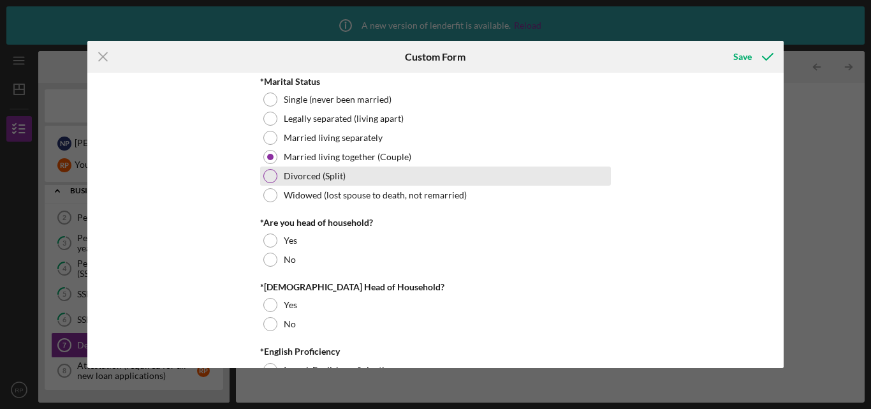
scroll to position [191, 0]
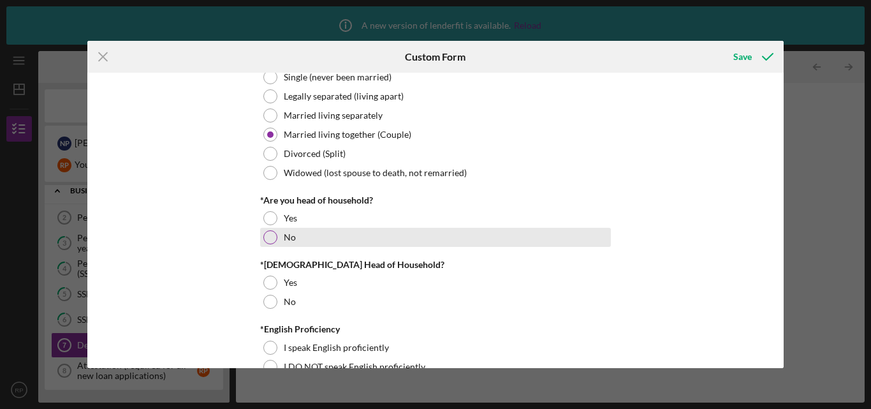
click at [305, 244] on div "No" at bounding box center [435, 237] width 351 height 19
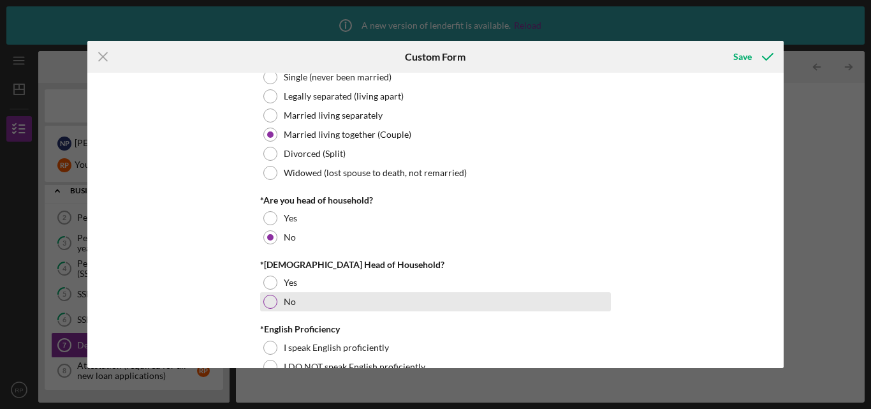
click at [304, 302] on div "No" at bounding box center [435, 301] width 351 height 19
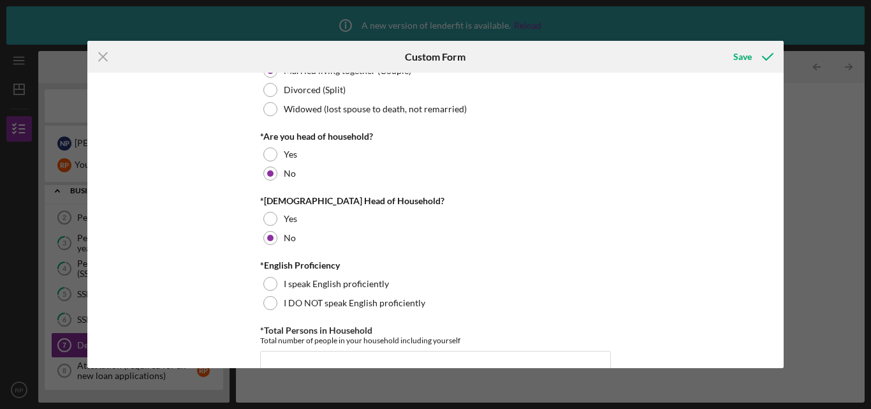
scroll to position [319, 0]
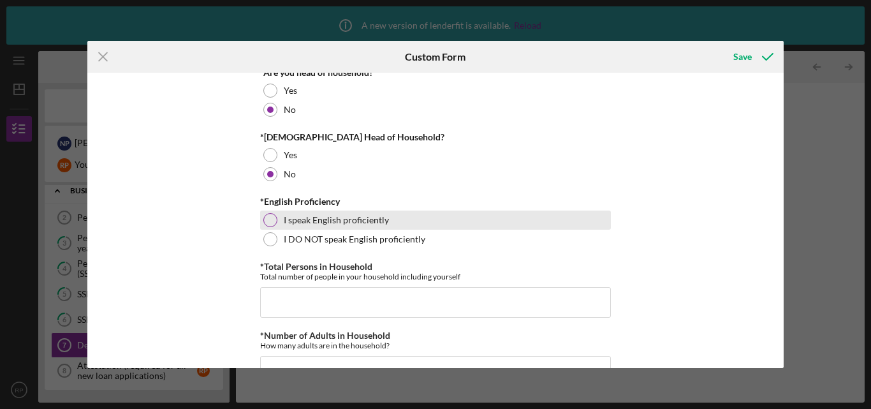
click at [350, 218] on label "I speak English proficiently" at bounding box center [336, 220] width 105 height 10
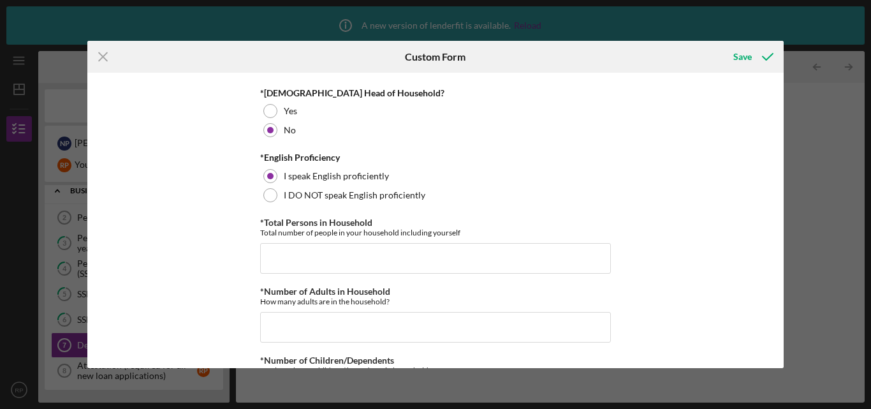
scroll to position [383, 0]
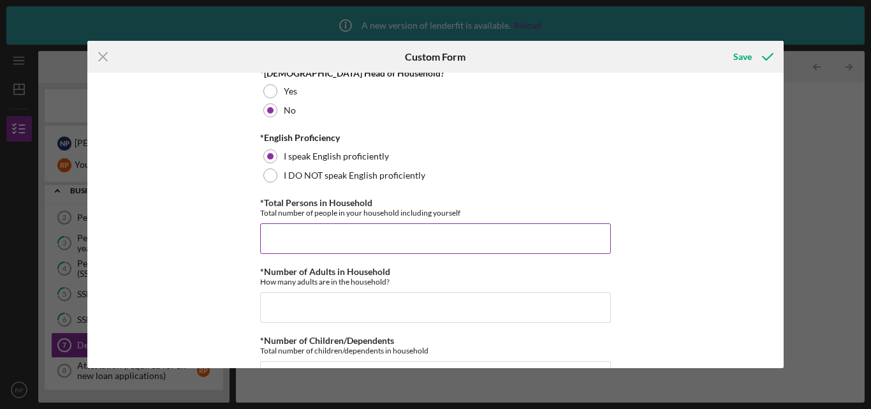
click at [379, 242] on input "*Total Persons in Household" at bounding box center [435, 238] width 351 height 31
type input "2"
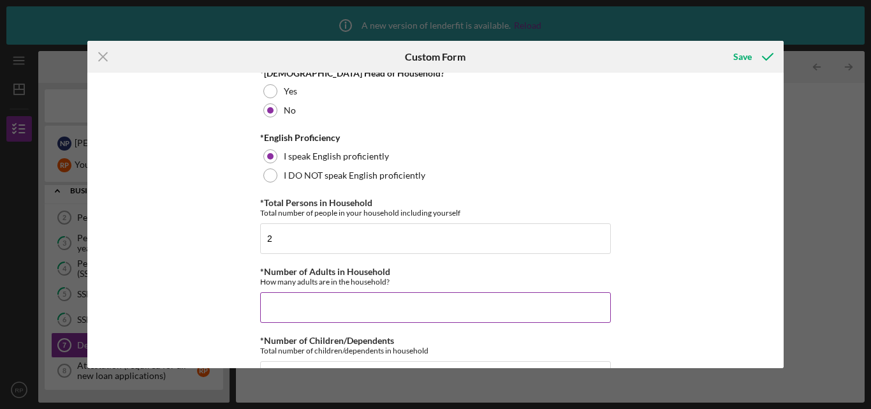
click at [341, 312] on input "*Number of Adults in Household" at bounding box center [435, 307] width 351 height 31
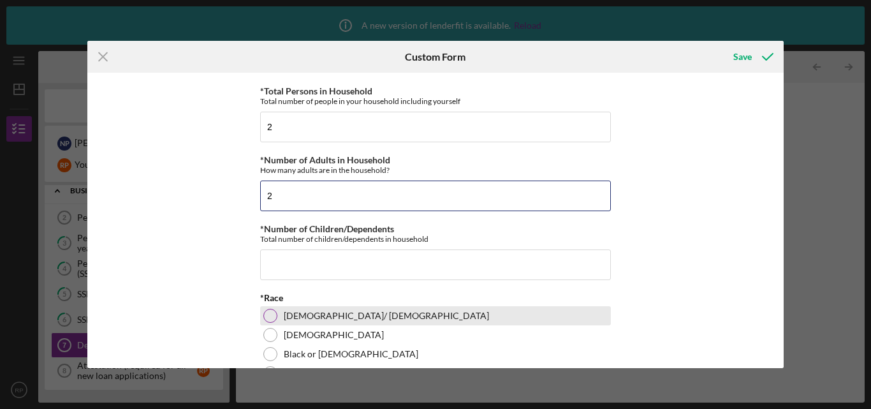
scroll to position [510, 0]
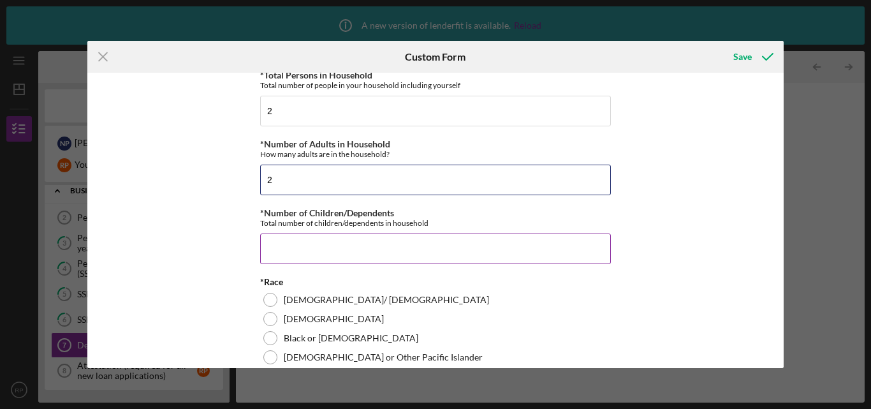
type input "2"
click at [332, 244] on input "*Number of Children/Dependents" at bounding box center [435, 248] width 351 height 31
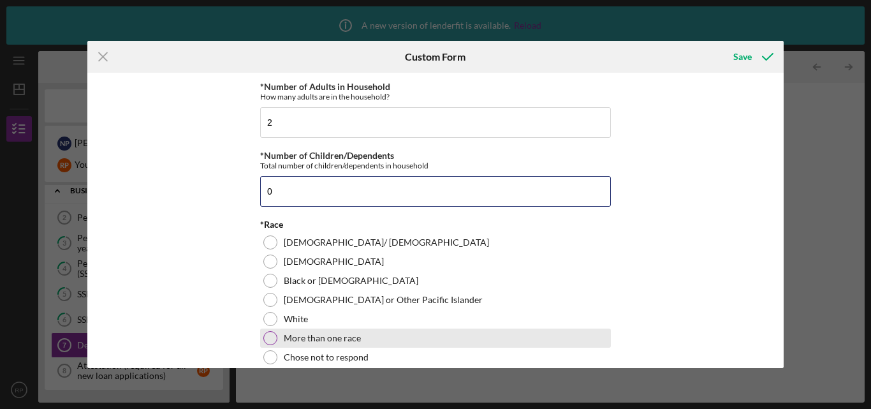
scroll to position [638, 0]
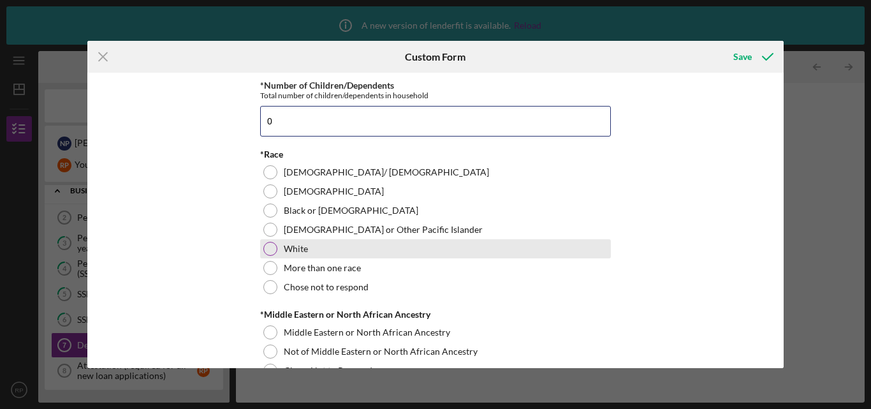
type input "0"
click at [307, 250] on div "White" at bounding box center [435, 248] width 351 height 19
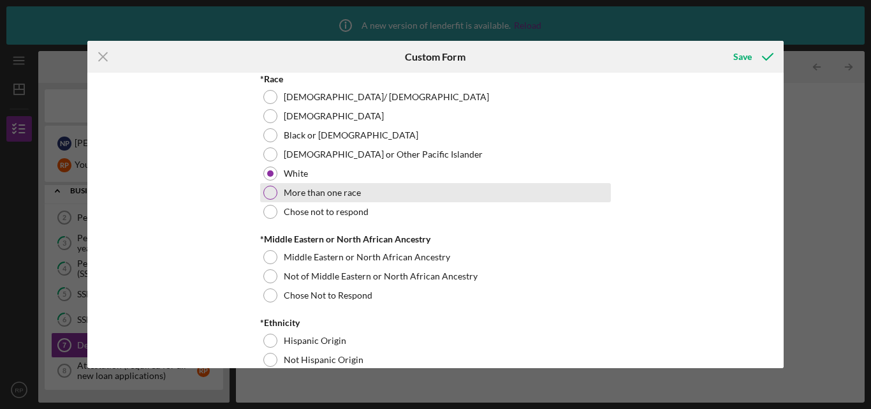
scroll to position [829, 0]
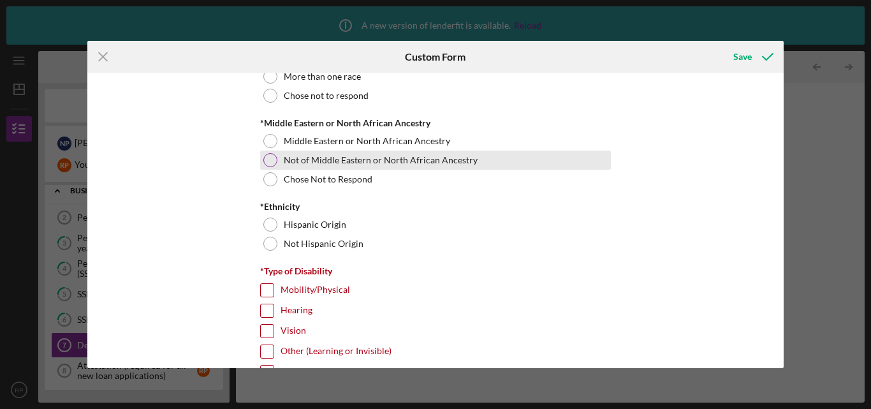
click at [345, 158] on label "Not of Middle Eastern or North African Ancestry" at bounding box center [381, 160] width 194 height 10
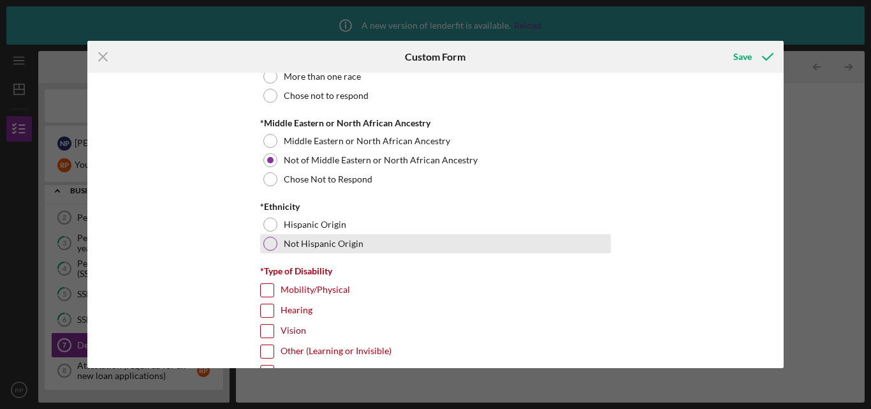
click at [321, 241] on label "Not Hispanic Origin" at bounding box center [324, 243] width 80 height 10
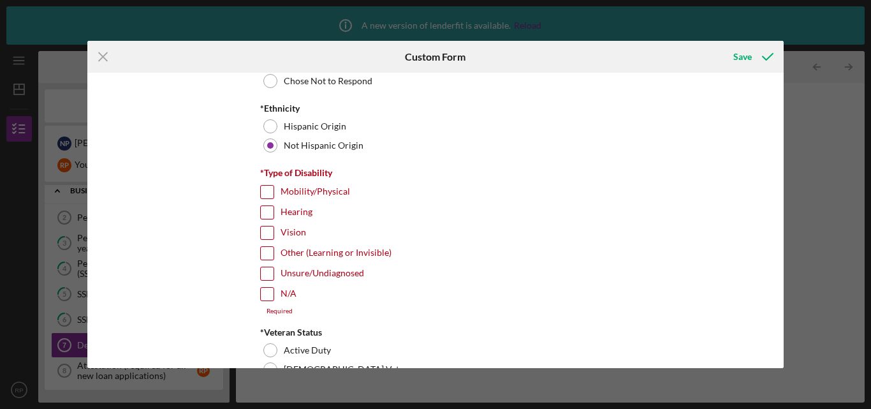
scroll to position [956, 0]
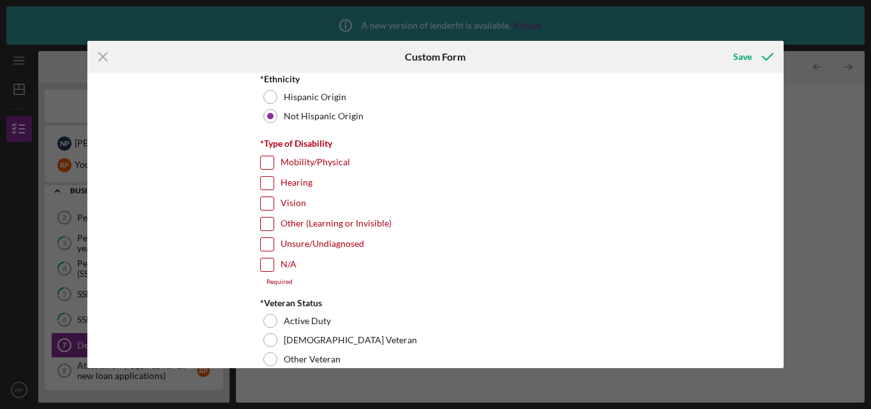
click at [268, 266] on input "N/A" at bounding box center [267, 264] width 13 height 13
checkbox input "true"
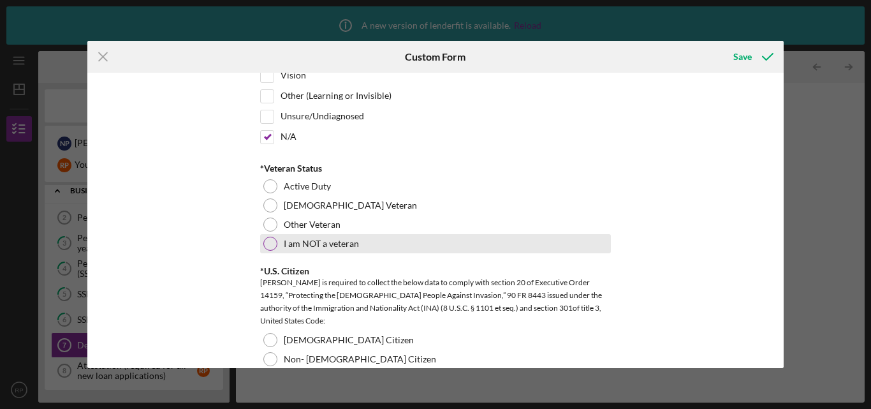
click at [331, 243] on label "I am NOT a veteran" at bounding box center [321, 243] width 75 height 10
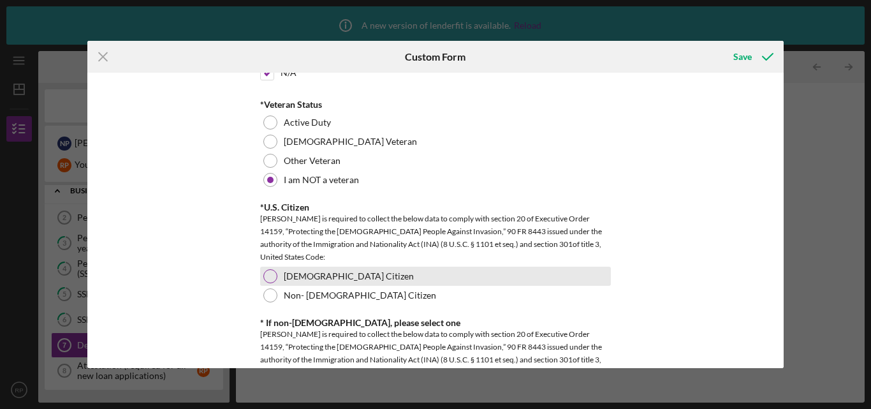
click at [316, 269] on div "[DEMOGRAPHIC_DATA] Citizen" at bounding box center [435, 276] width 351 height 19
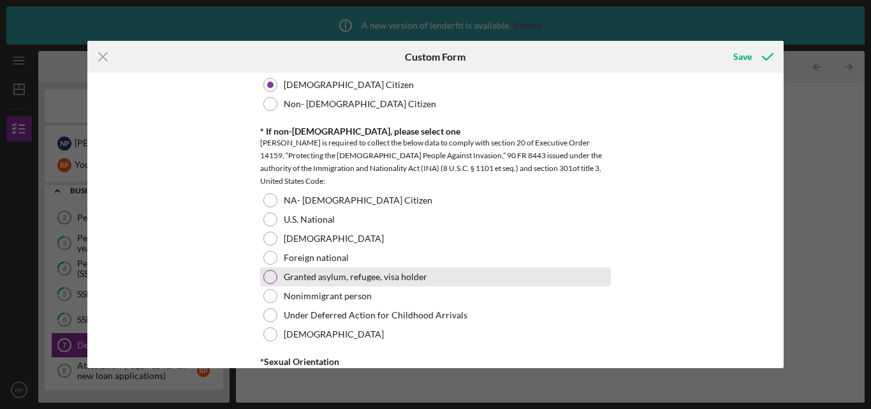
scroll to position [1403, 0]
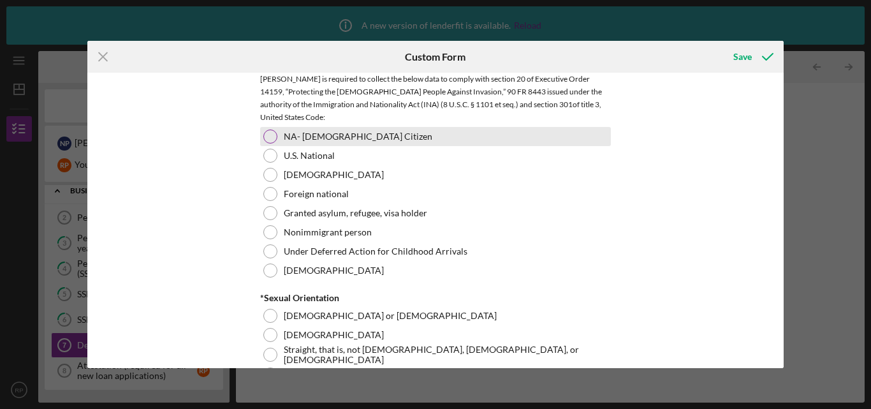
click at [599, 128] on div "NA- [DEMOGRAPHIC_DATA] Citizen" at bounding box center [435, 136] width 351 height 19
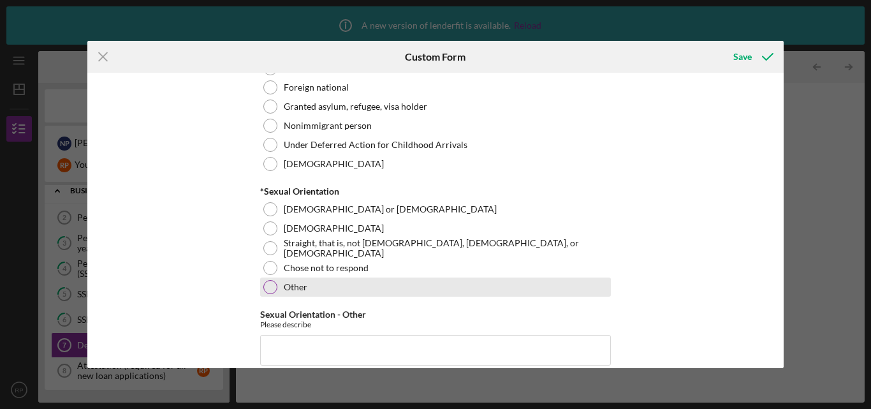
scroll to position [1530, 0]
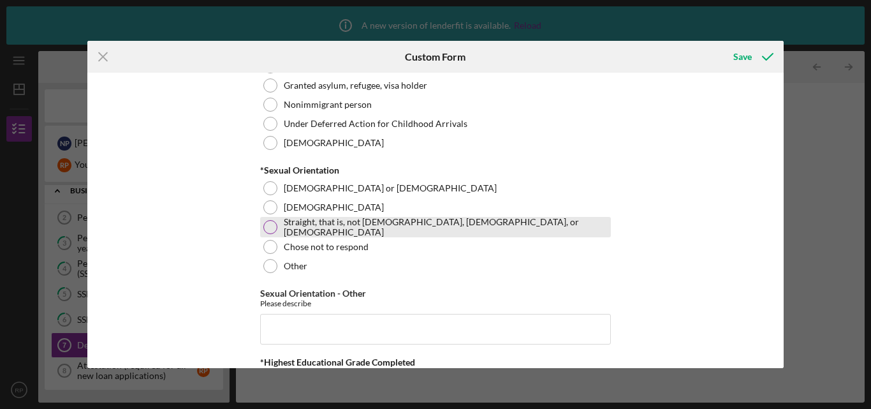
click at [365, 231] on div "Straight, that is, not [DEMOGRAPHIC_DATA], [DEMOGRAPHIC_DATA], or [DEMOGRAPHIC_…" at bounding box center [435, 227] width 351 height 20
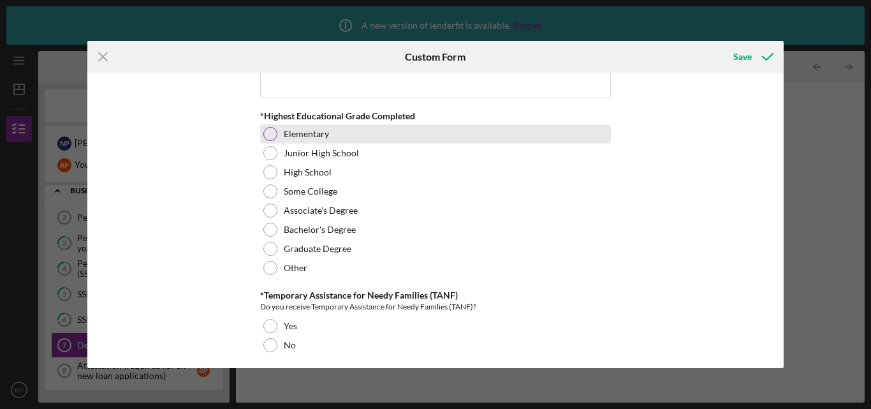
scroll to position [1785, 0]
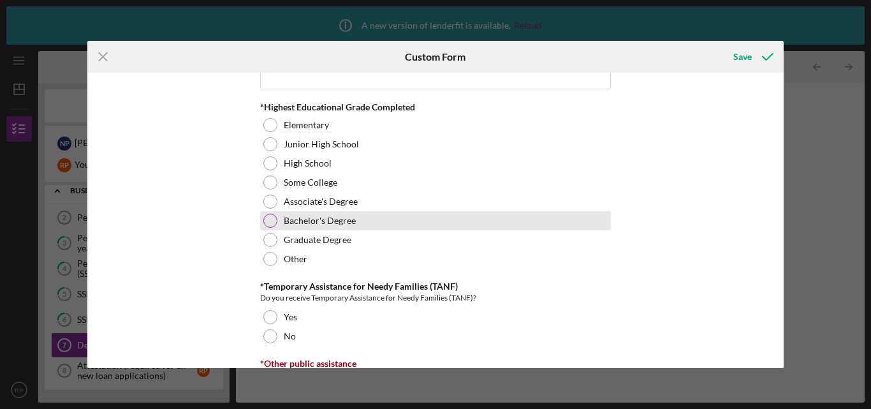
click at [353, 220] on label "Bachelor's Degree" at bounding box center [320, 221] width 72 height 10
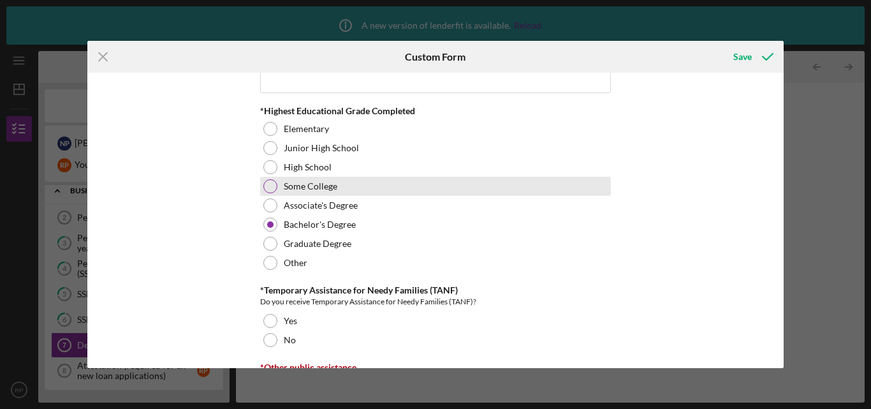
scroll to position [1849, 0]
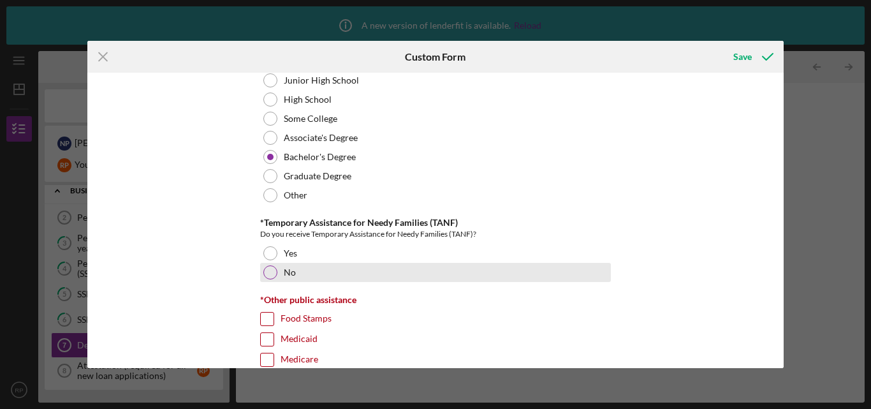
click at [309, 265] on div "No" at bounding box center [435, 272] width 351 height 19
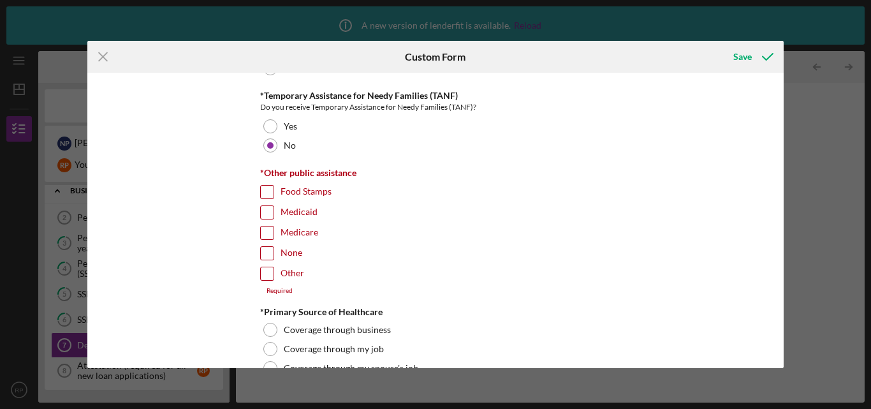
scroll to position [1977, 0]
click at [297, 252] on label "None" at bounding box center [292, 252] width 22 height 13
click at [274, 252] on input "None" at bounding box center [267, 252] width 13 height 13
checkbox input "true"
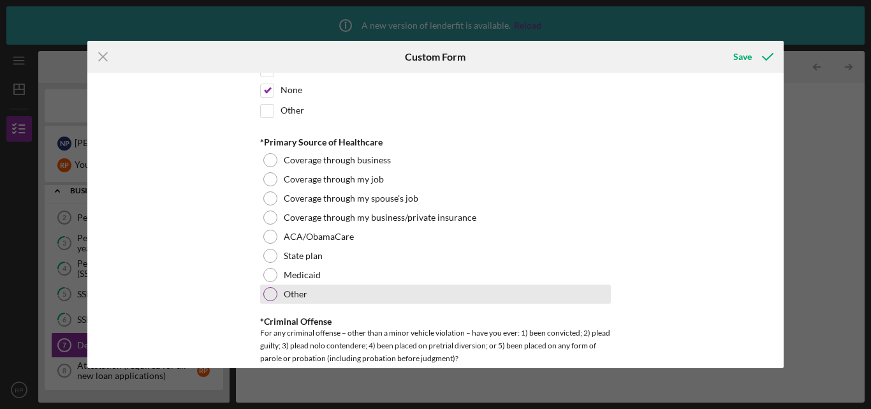
scroll to position [2168, 0]
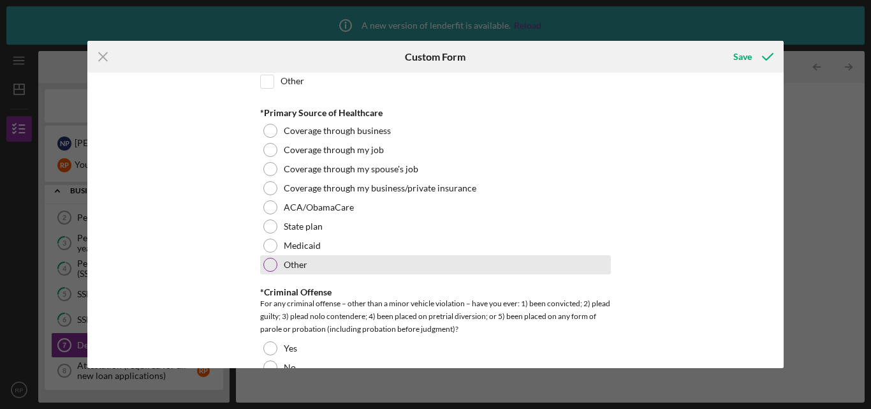
click at [338, 265] on div "Other" at bounding box center [435, 264] width 351 height 19
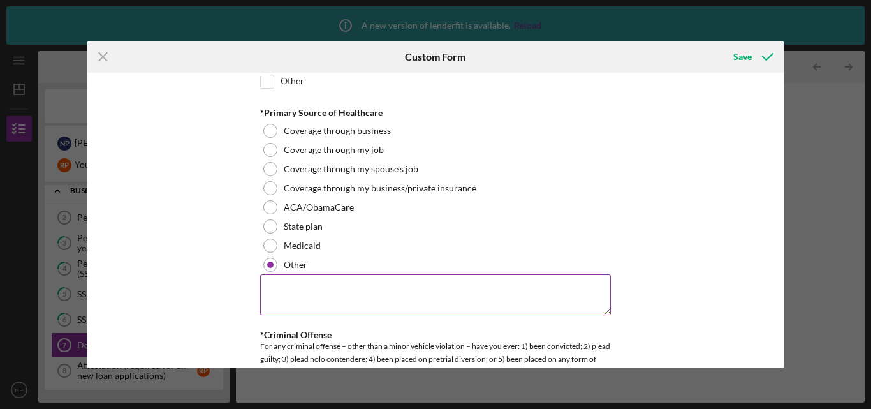
click at [365, 301] on textarea at bounding box center [435, 294] width 351 height 41
type textarea "parents insurance"
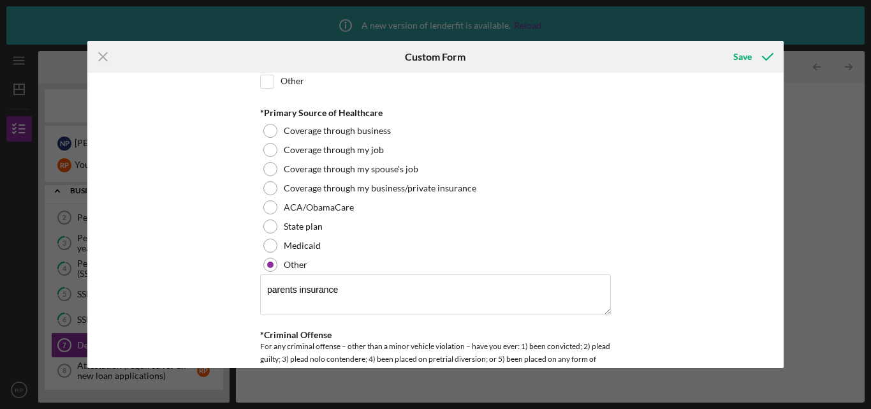
drag, startPoint x: 671, startPoint y: 230, endPoint x: 645, endPoint y: 226, distance: 26.3
click at [663, 227] on div "Demographic Information *Gender [DEMOGRAPHIC_DATA] [DEMOGRAPHIC_DATA] [DEMOGRAP…" at bounding box center [435, 220] width 697 height 295
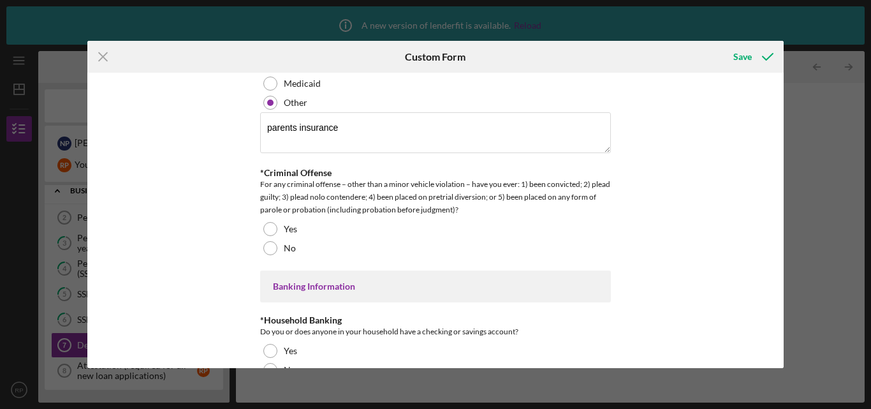
scroll to position [2359, 0]
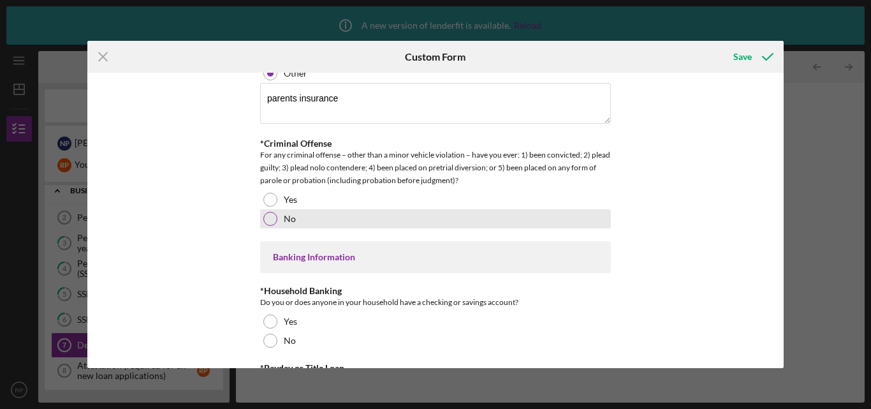
click at [286, 221] on label "No" at bounding box center [290, 219] width 12 height 10
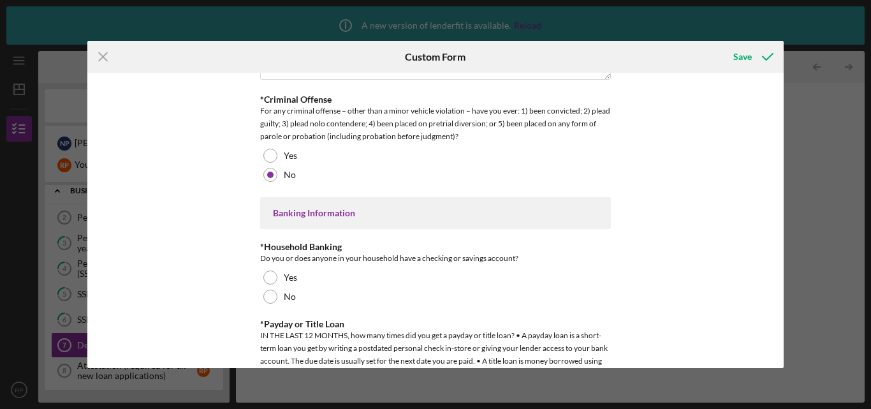
scroll to position [2423, 0]
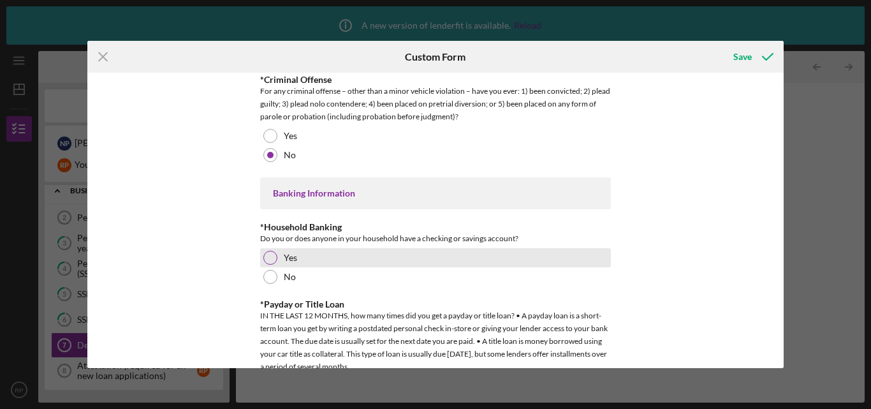
click at [346, 265] on div "Yes" at bounding box center [435, 257] width 351 height 19
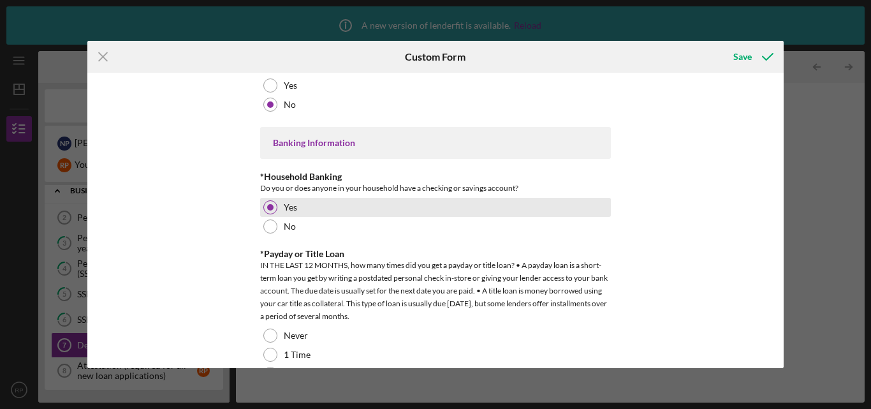
scroll to position [2551, 0]
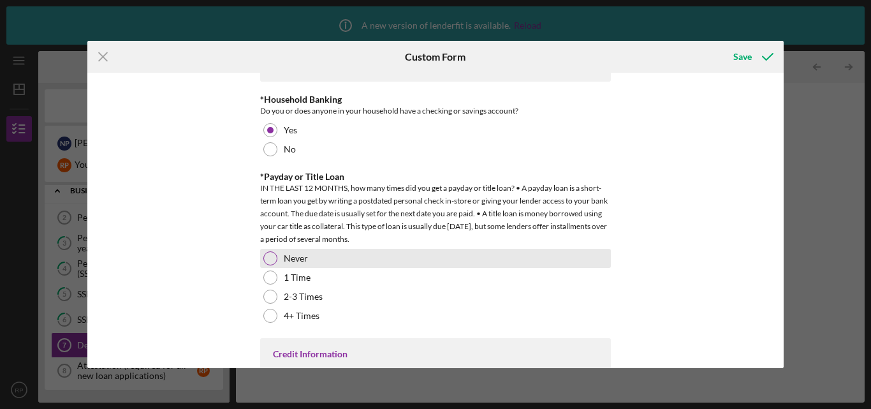
click at [370, 258] on div "Never" at bounding box center [435, 258] width 351 height 19
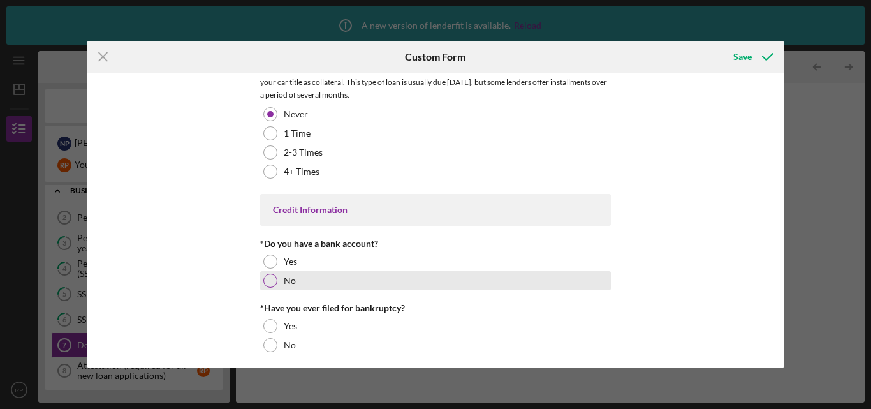
scroll to position [2699, 0]
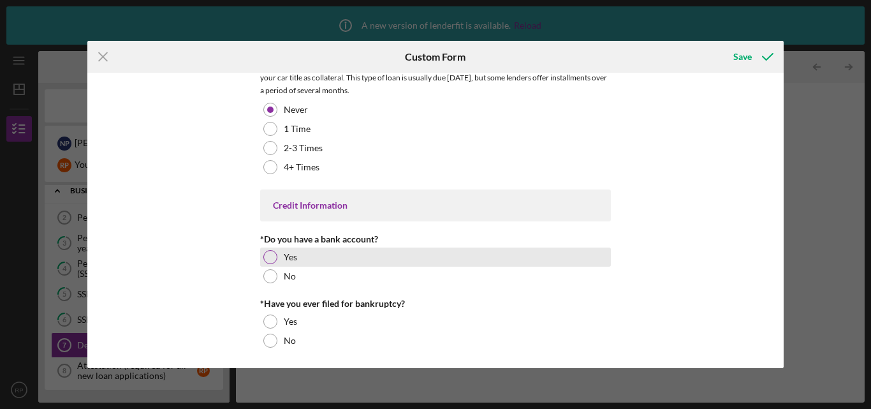
click at [300, 249] on div "Yes" at bounding box center [435, 256] width 351 height 19
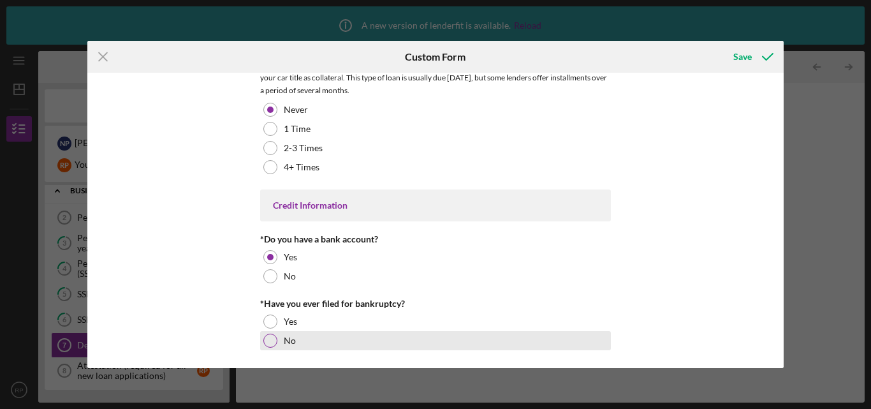
click at [302, 337] on div "No" at bounding box center [435, 340] width 351 height 19
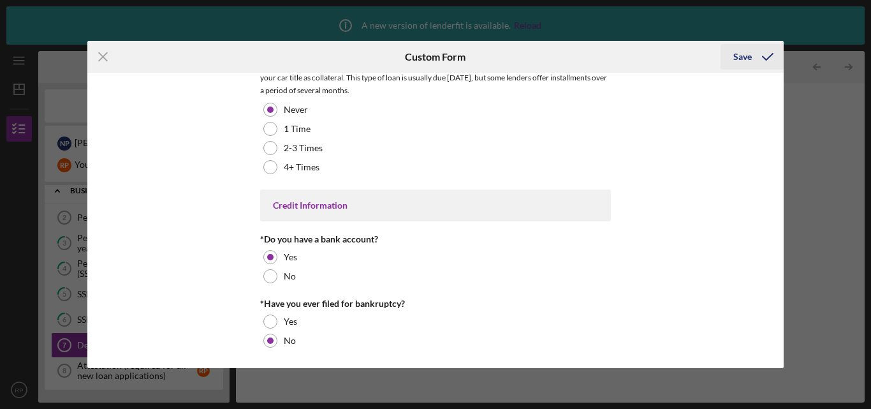
click at [760, 61] on icon "submit" at bounding box center [768, 57] width 32 height 32
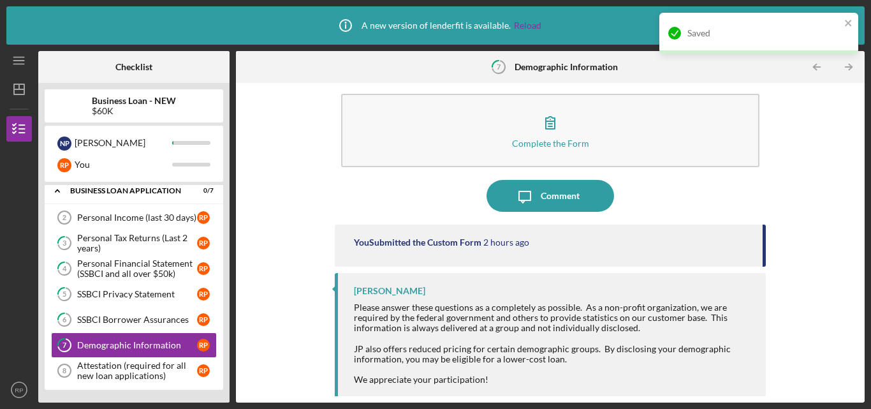
scroll to position [19, 0]
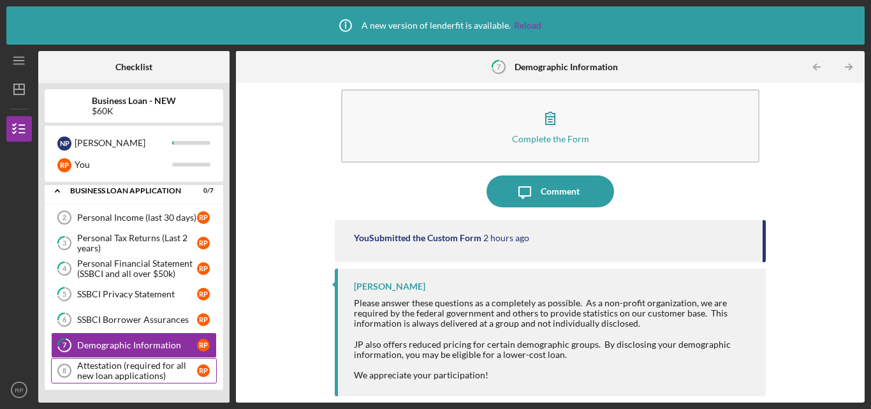
click at [131, 371] on div "Attestation (required for all new loan applications)" at bounding box center [137, 370] width 120 height 20
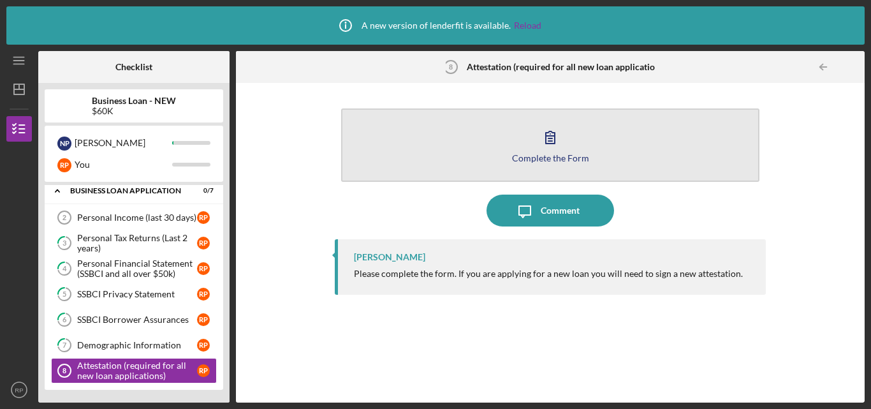
click at [608, 146] on button "Complete the Form Form" at bounding box center [550, 144] width 418 height 73
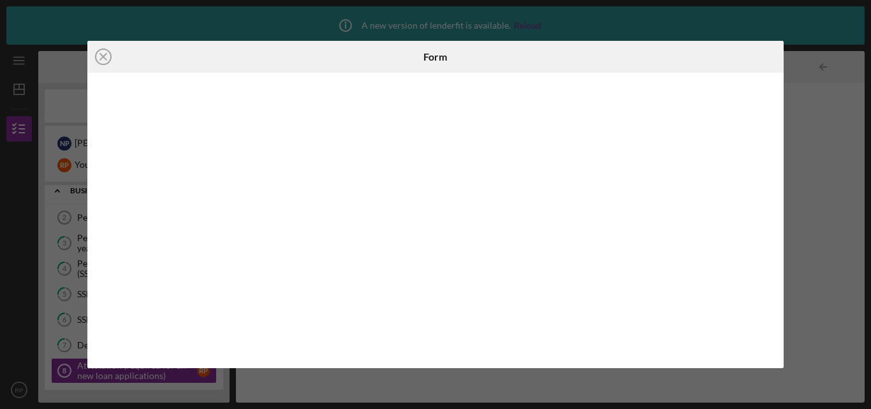
click at [817, 123] on div "Icon/Close Form" at bounding box center [435, 204] width 871 height 409
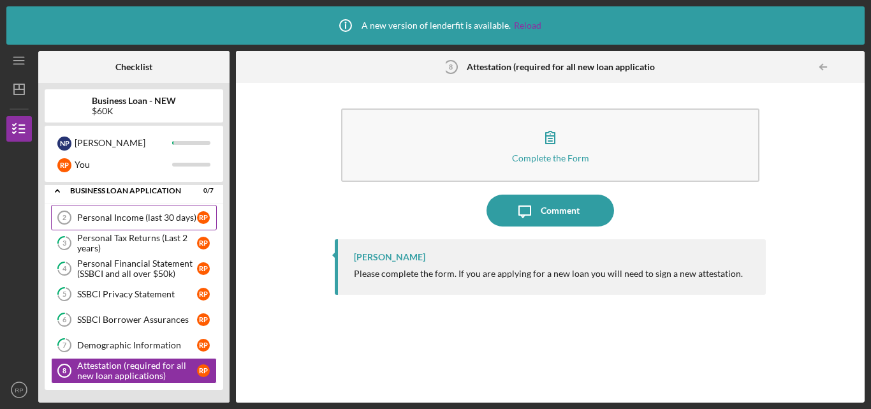
click at [154, 215] on div "Personal Income (last 30 days)" at bounding box center [137, 217] width 120 height 10
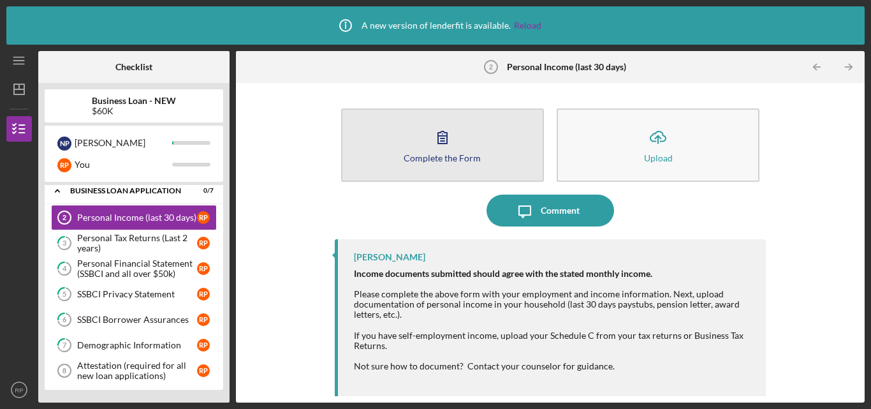
click at [507, 123] on button "Complete the Form Form" at bounding box center [442, 144] width 203 height 73
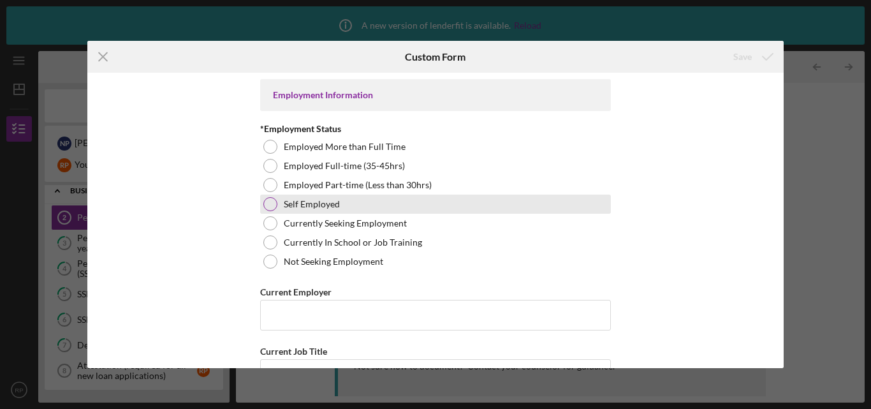
click at [348, 201] on div "Self Employed" at bounding box center [435, 203] width 351 height 19
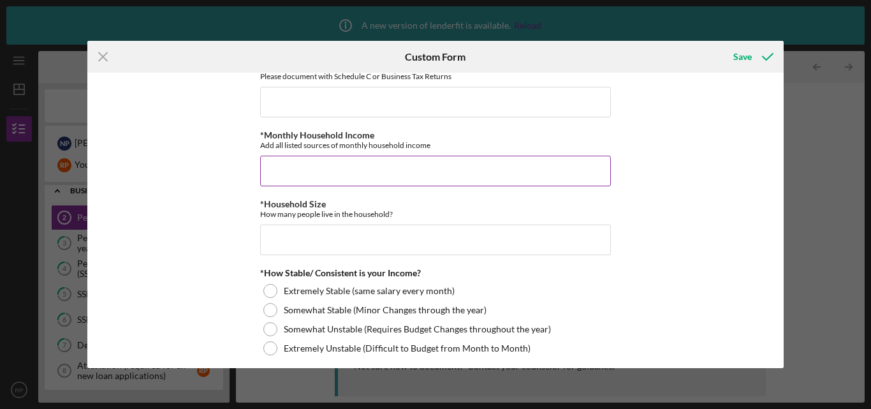
scroll to position [510, 0]
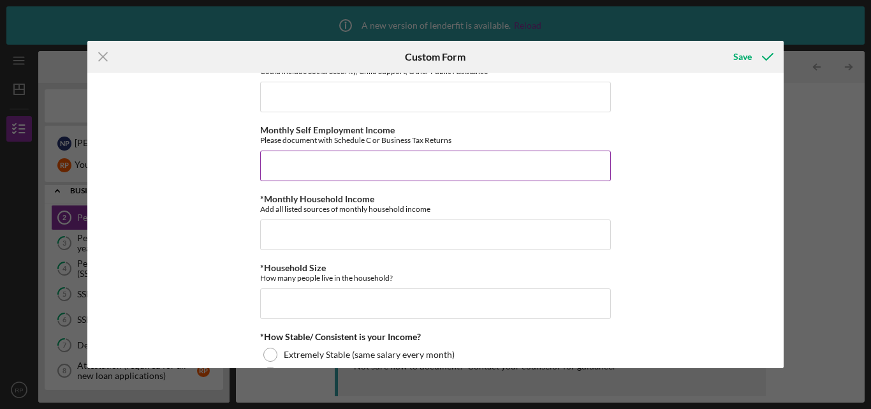
click at [465, 136] on div "Please document with Schedule C or Business Tax Returns" at bounding box center [435, 140] width 351 height 10
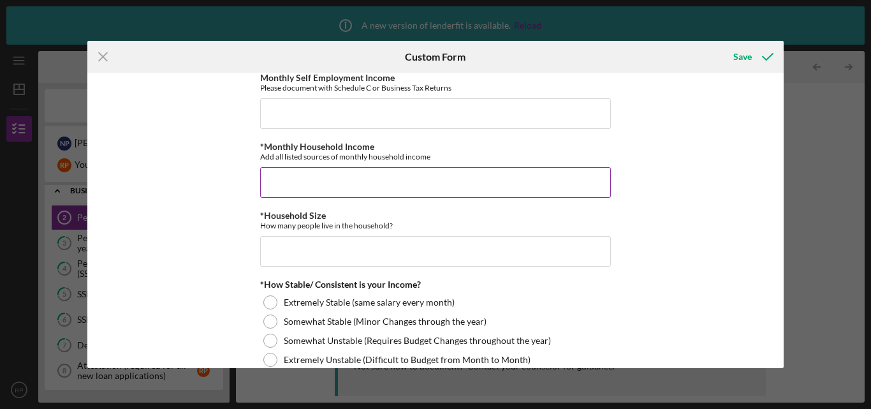
scroll to position [638, 0]
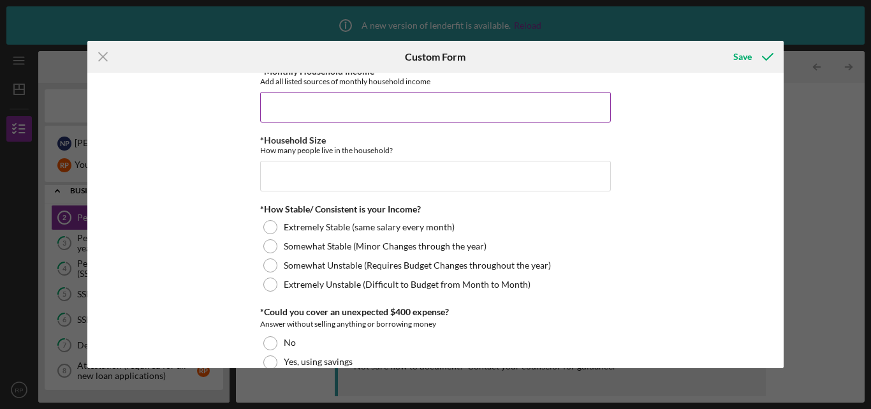
click at [360, 110] on input "*Monthly Household Income" at bounding box center [435, 107] width 351 height 31
type input "$5,800"
click at [407, 166] on input "*Household Size" at bounding box center [435, 176] width 351 height 31
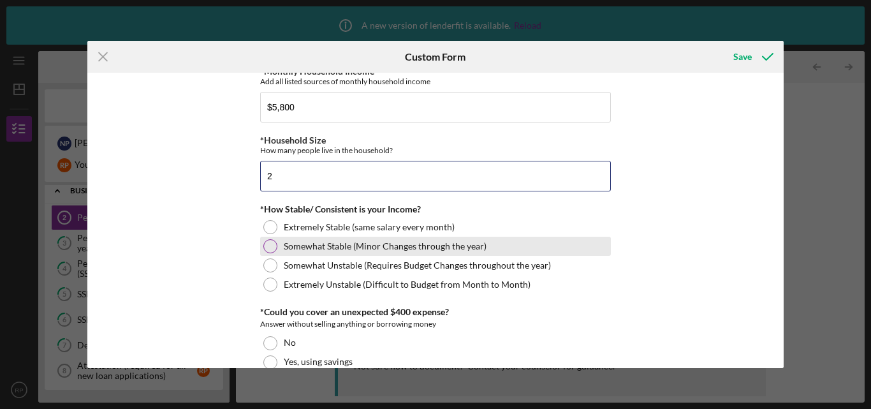
type input "2"
click at [393, 247] on label "Somewhat Stable (Minor Changes through the year)" at bounding box center [385, 246] width 203 height 10
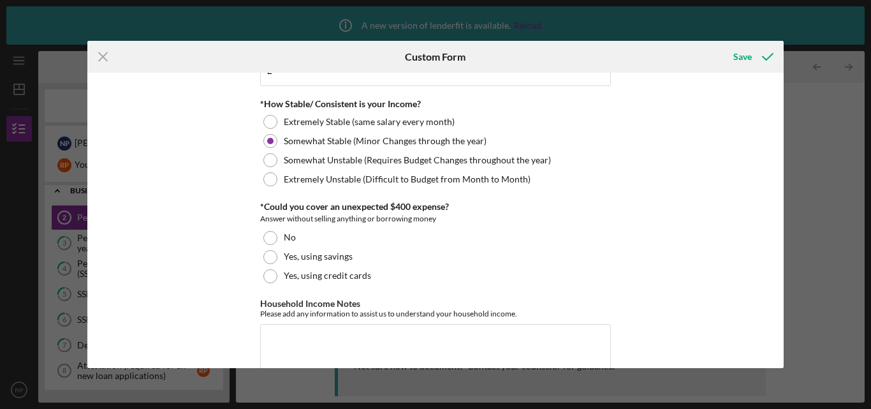
scroll to position [765, 0]
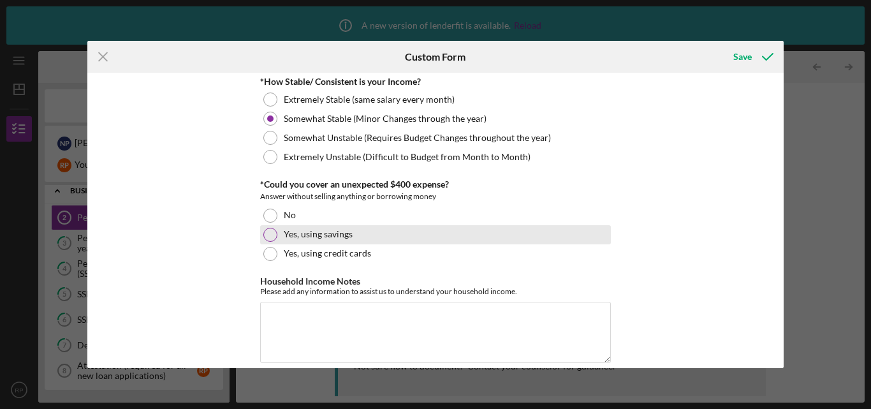
click at [306, 234] on label "Yes, using savings" at bounding box center [318, 234] width 69 height 10
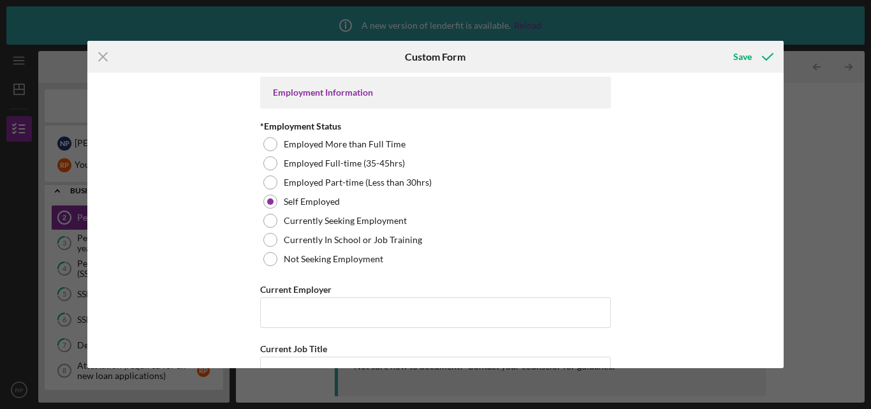
scroll to position [0, 0]
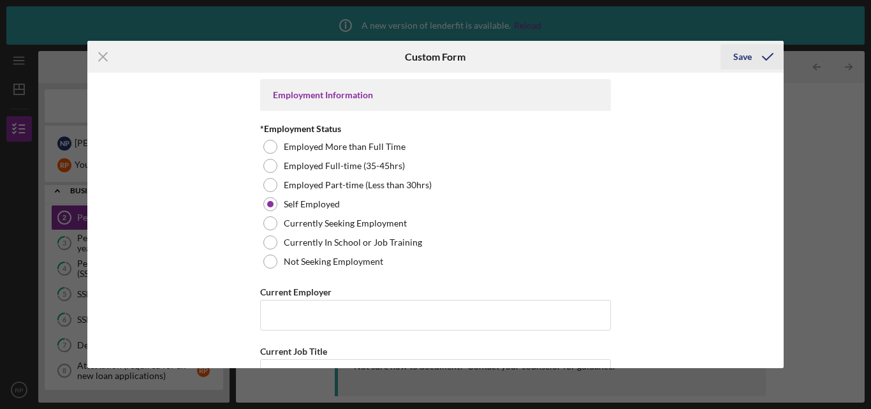
click at [732, 58] on button "Save" at bounding box center [752, 57] width 63 height 26
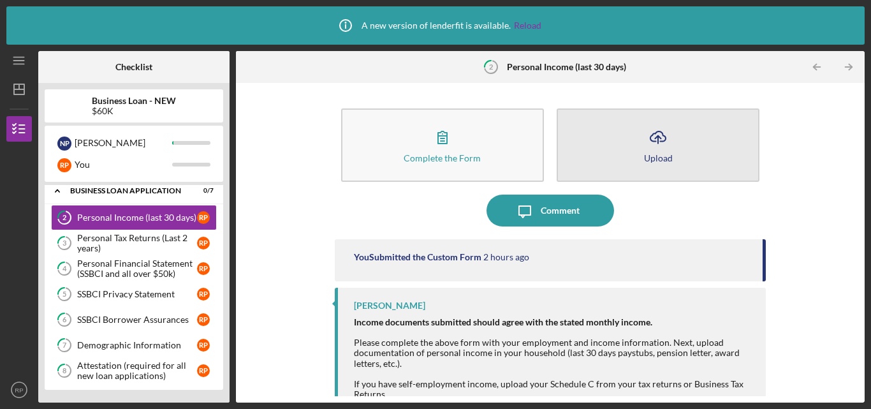
click at [647, 164] on button "Icon/Upload Upload" at bounding box center [658, 144] width 203 height 73
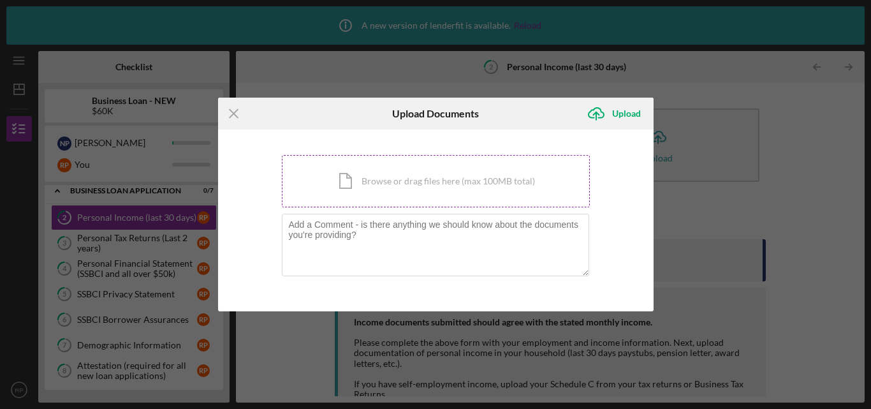
click at [421, 166] on div "Icon/Document Browse or drag files here (max 100MB total) Tap to choose files o…" at bounding box center [436, 181] width 308 height 52
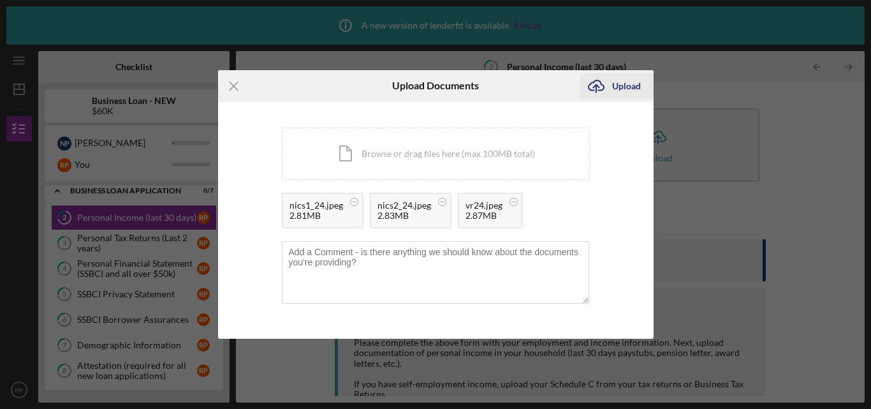
click at [618, 80] on div "Upload" at bounding box center [626, 86] width 29 height 26
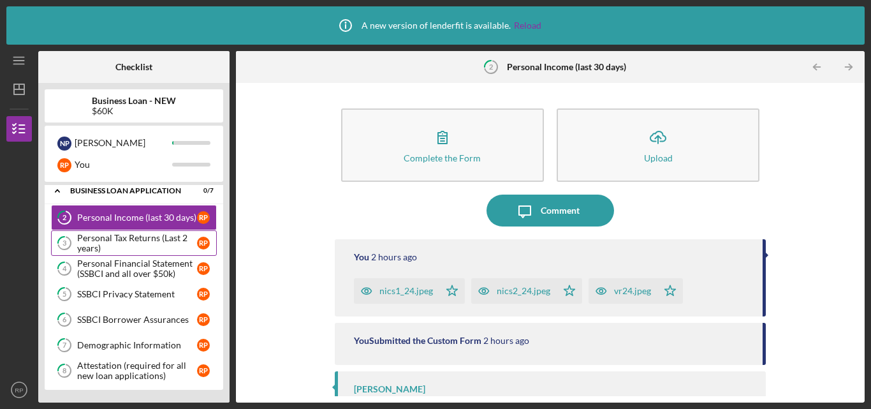
click at [148, 238] on div "Personal Tax Returns (Last 2 years)" at bounding box center [137, 243] width 120 height 20
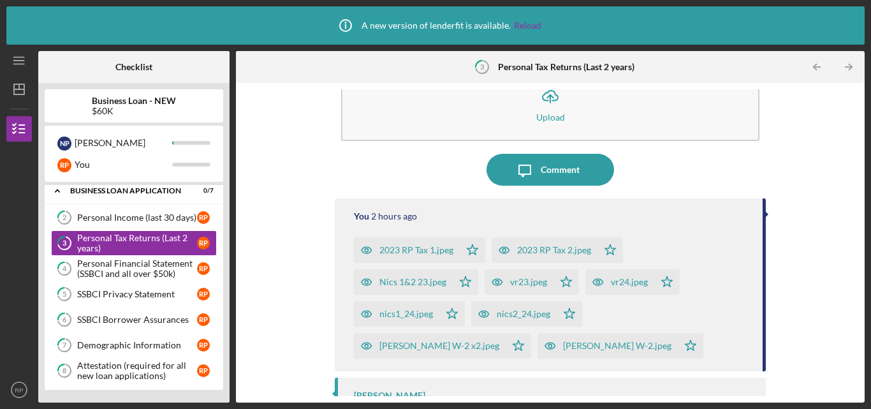
scroll to position [78, 0]
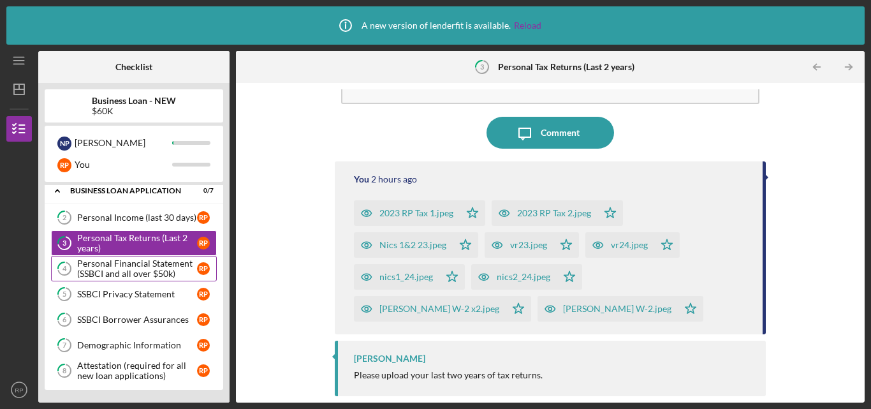
click at [117, 275] on div "Personal Financial Statement (SSBCI and all over $50k)" at bounding box center [137, 268] width 120 height 20
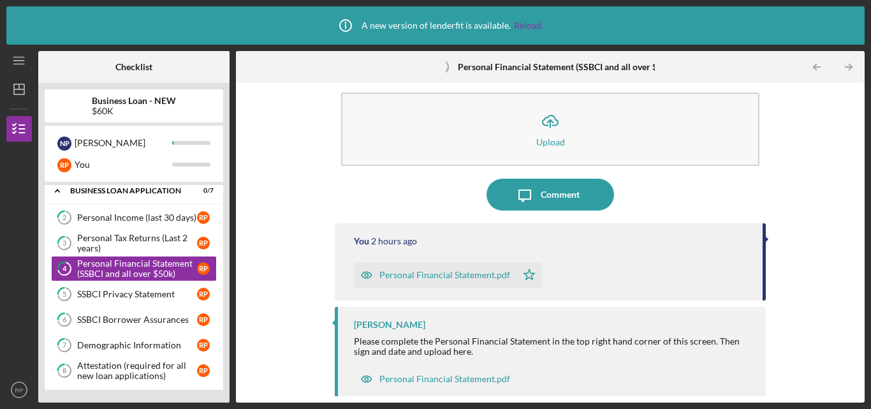
scroll to position [24, 0]
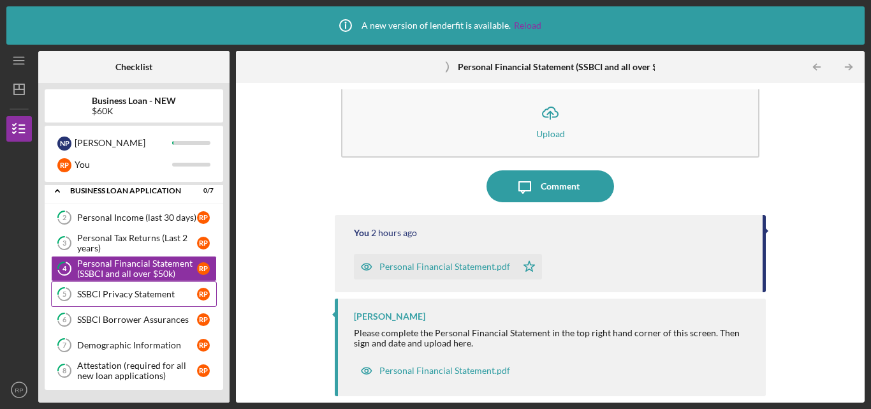
click at [162, 294] on div "SSBCI Privacy Statement" at bounding box center [137, 294] width 120 height 10
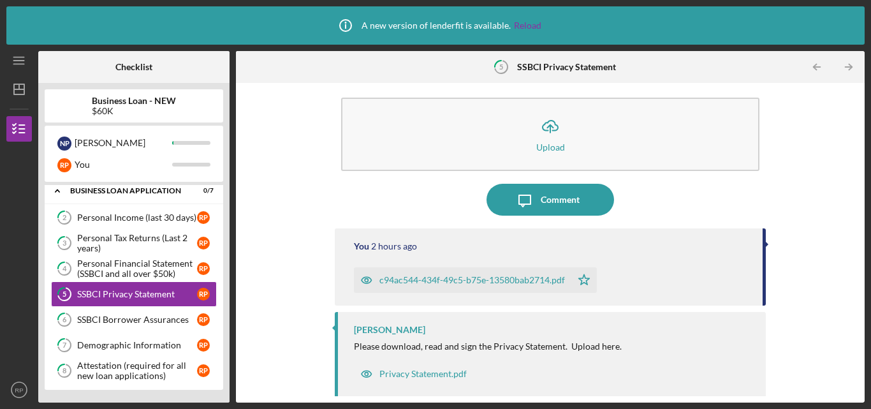
scroll to position [14, 0]
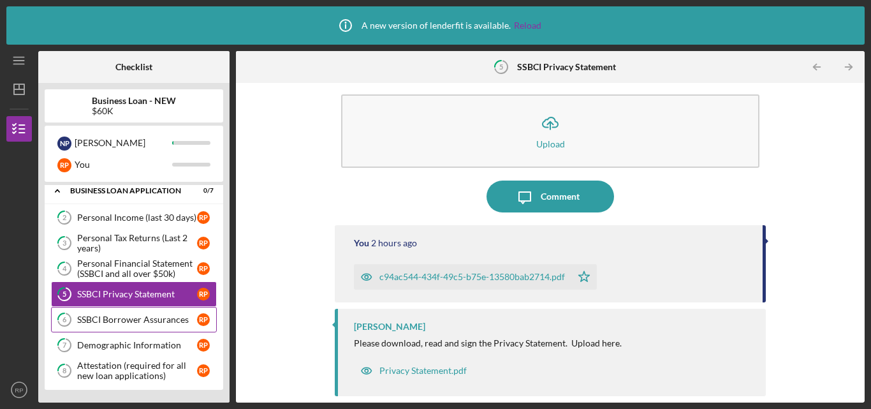
click at [141, 316] on div "SSBCI Borrower Assurances" at bounding box center [137, 319] width 120 height 10
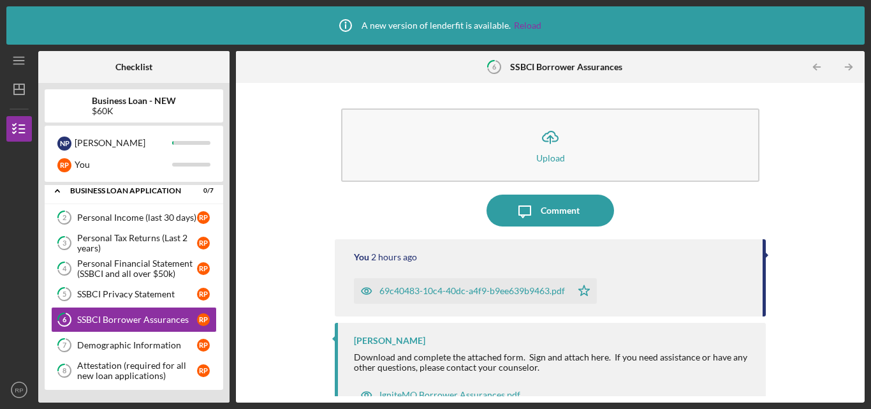
scroll to position [24, 0]
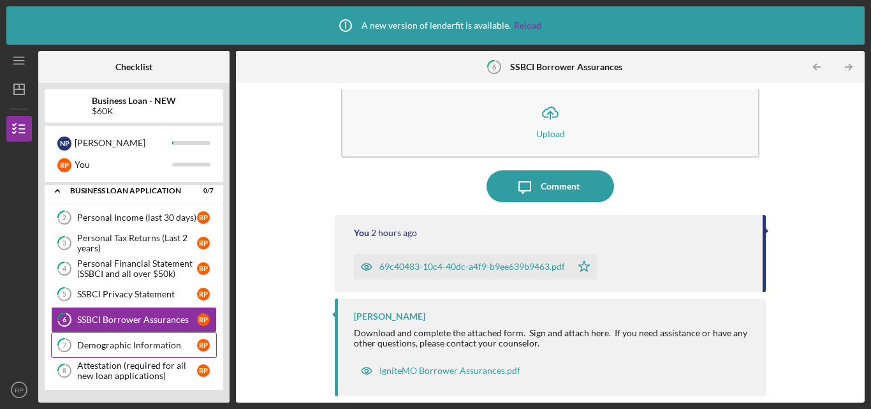
click at [140, 343] on div "Demographic Information" at bounding box center [137, 345] width 120 height 10
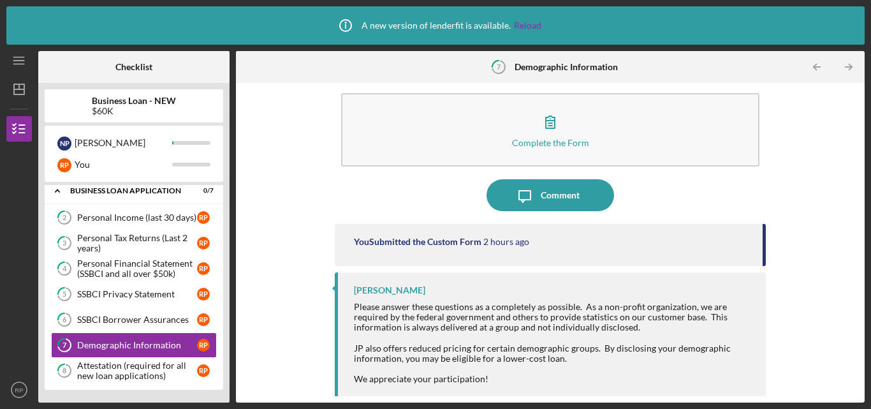
scroll to position [19, 0]
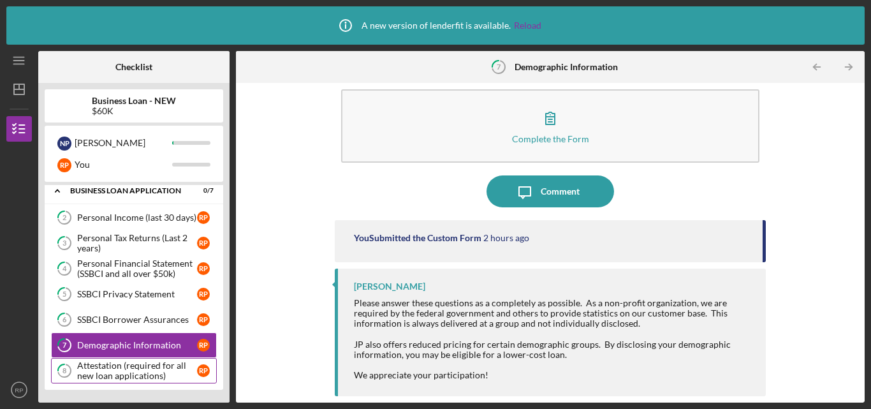
click at [96, 369] on div "Attestation (required for all new loan applications)" at bounding box center [137, 370] width 120 height 20
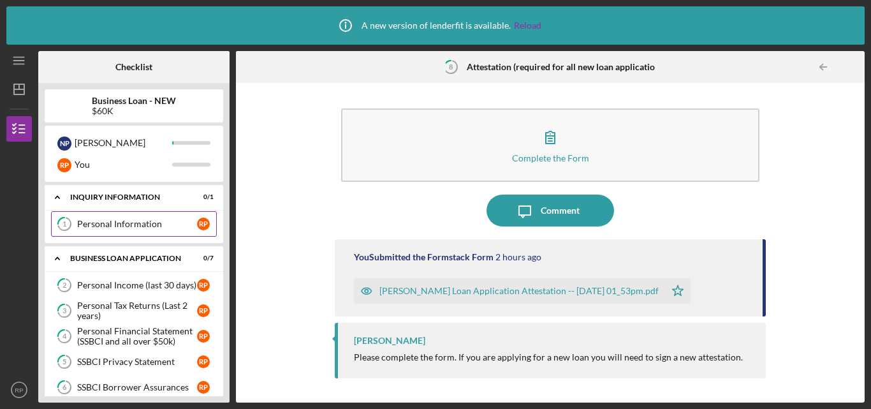
click at [134, 229] on div "Personal Information" at bounding box center [137, 224] width 120 height 10
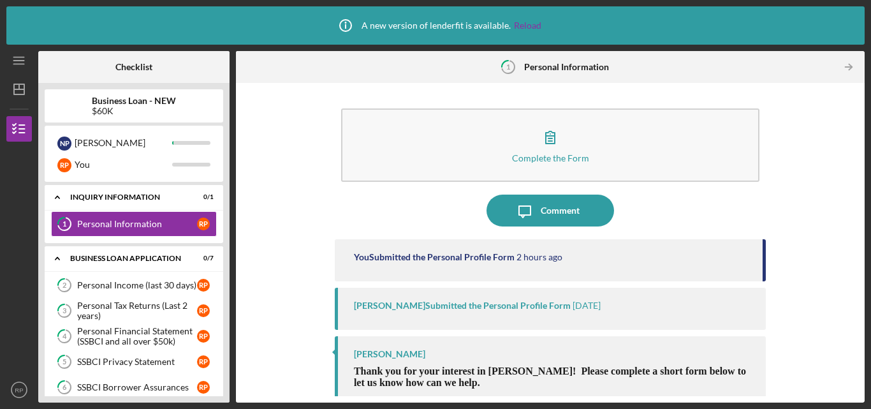
click at [272, 235] on div "Complete the Form Form Icon/Message Comment You Submitted the Personal Profile …" at bounding box center [550, 242] width 616 height 307
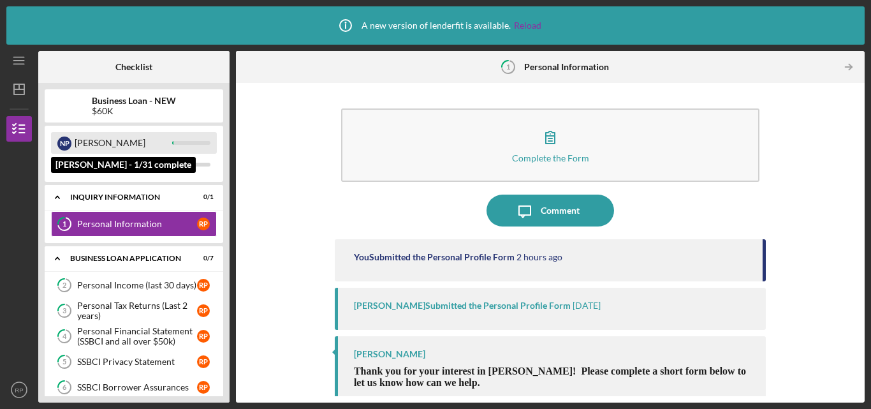
click at [193, 133] on div "[PERSON_NAME]" at bounding box center [134, 143] width 166 height 22
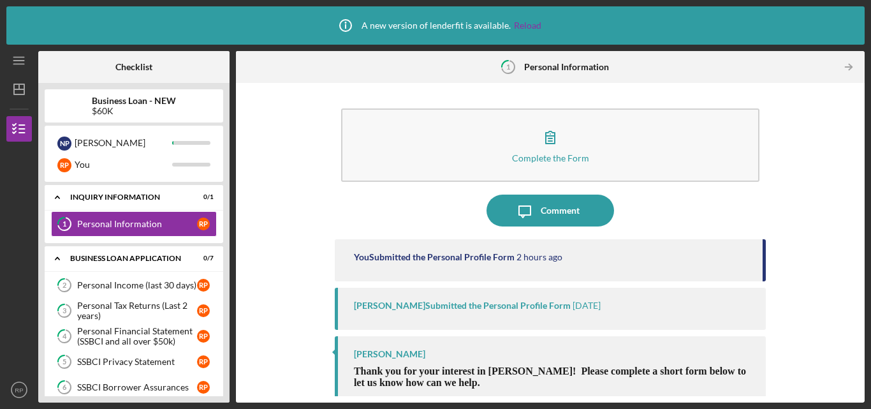
click at [206, 176] on div "N P [PERSON_NAME] You" at bounding box center [134, 154] width 179 height 56
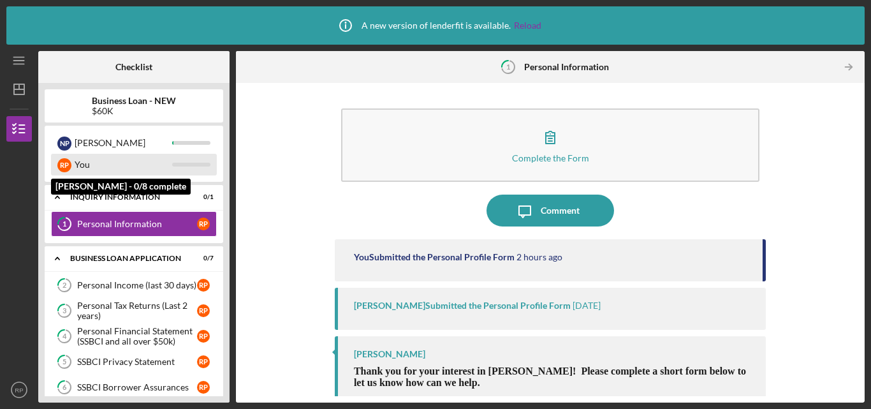
click at [205, 164] on div at bounding box center [191, 165] width 38 height 4
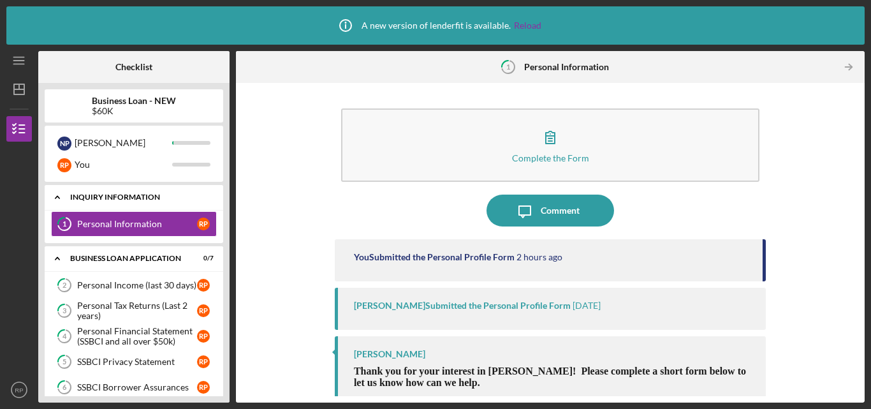
click at [57, 193] on icon "Icon/Expander" at bounding box center [58, 197] width 26 height 26
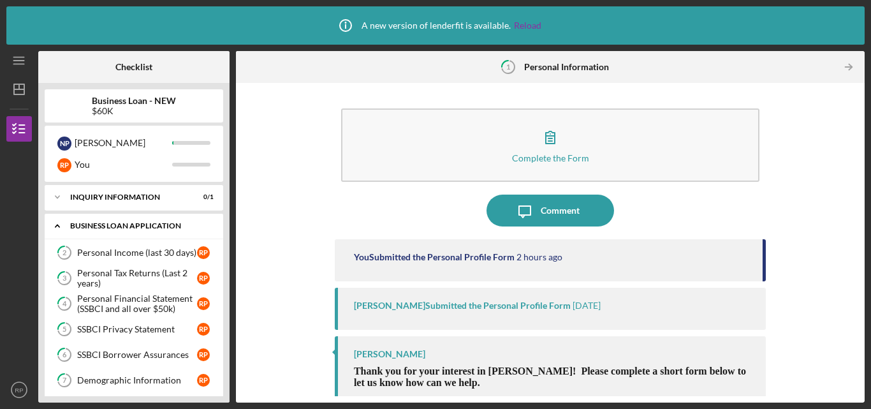
click at [59, 228] on icon "Icon/Expander" at bounding box center [58, 226] width 26 height 26
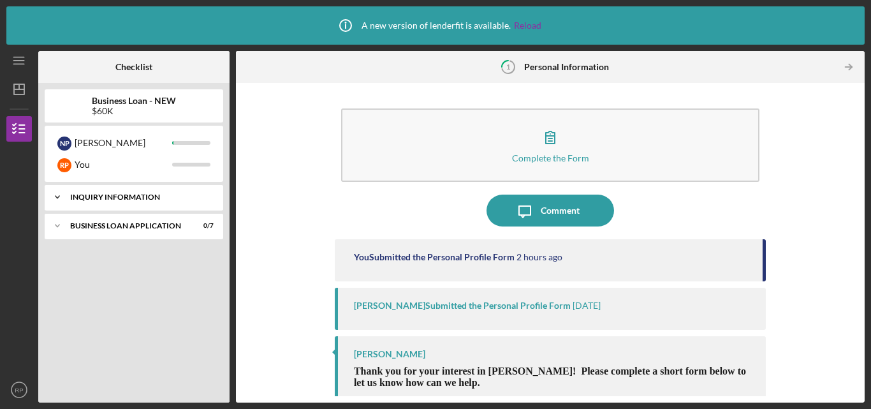
click at [173, 196] on div "INQUIRY INFORMATION" at bounding box center [138, 197] width 137 height 8
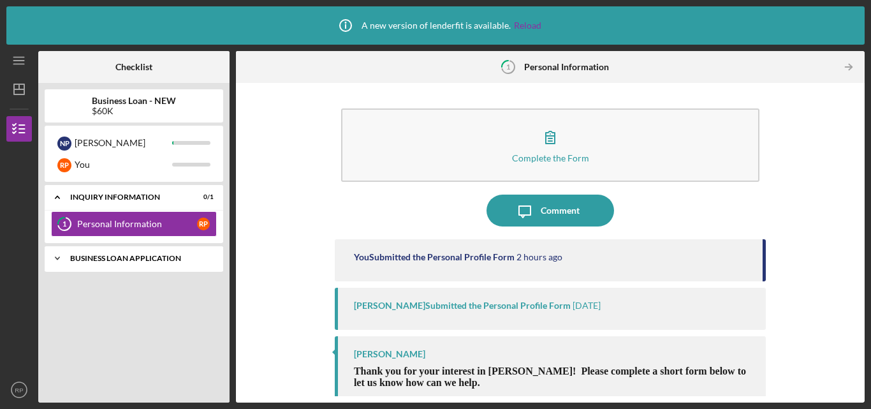
click at [175, 247] on div "Icon/Expander BUSINESS LOAN APPLICATION 0 / 7" at bounding box center [134, 258] width 179 height 26
